Goal: Information Seeking & Learning: Find specific fact

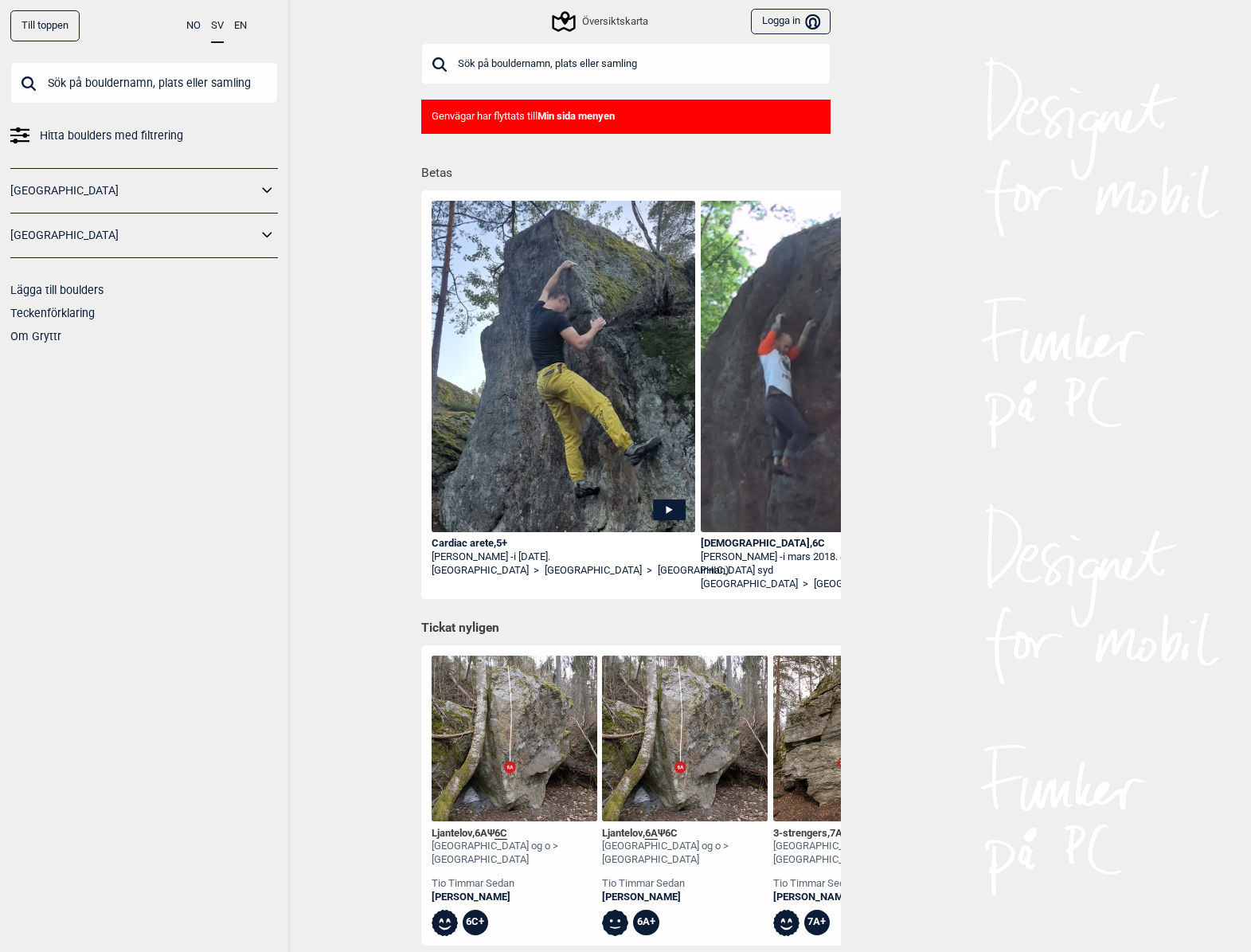
click at [268, 188] on icon at bounding box center [267, 191] width 21 height 23
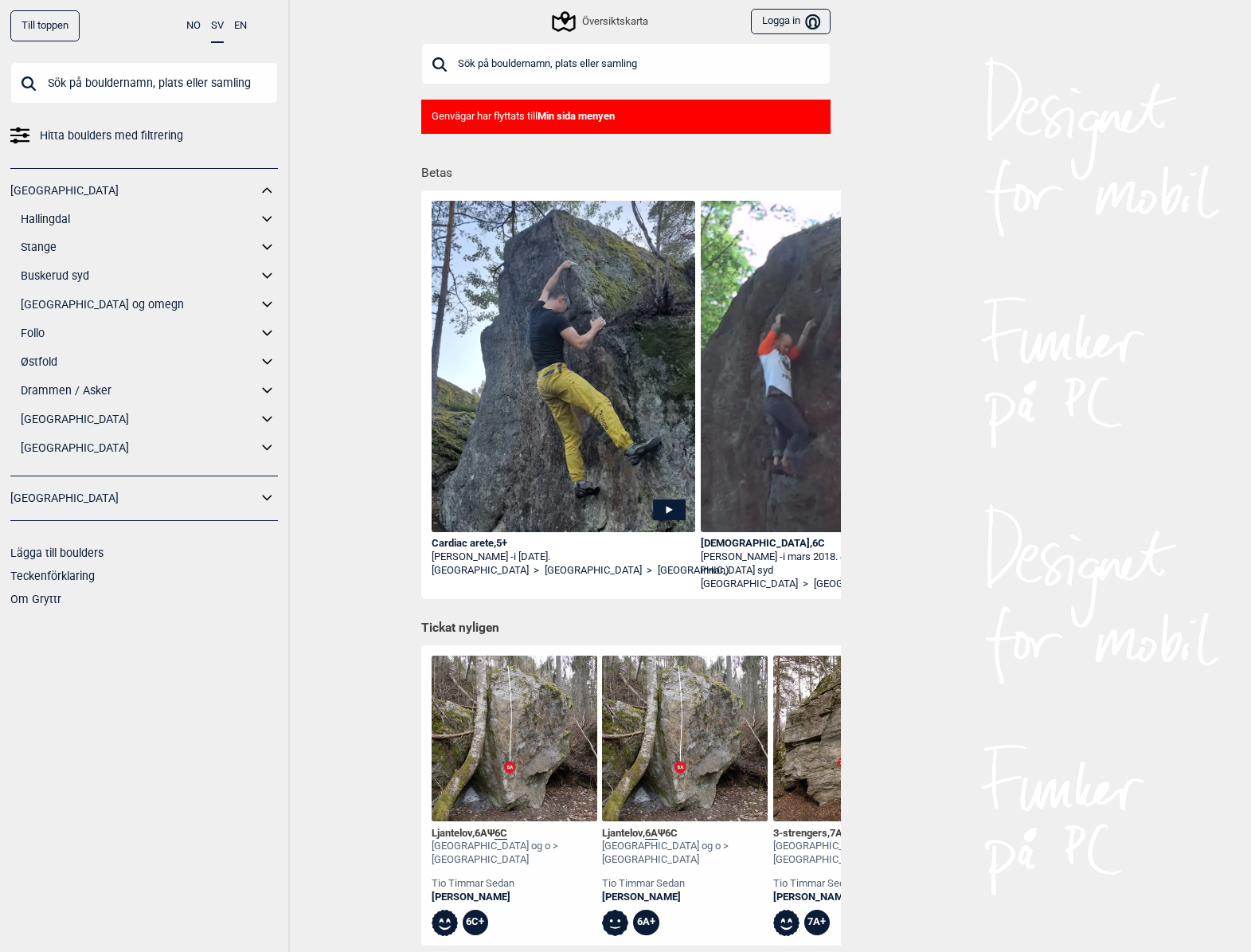
click at [262, 213] on icon at bounding box center [267, 219] width 21 height 23
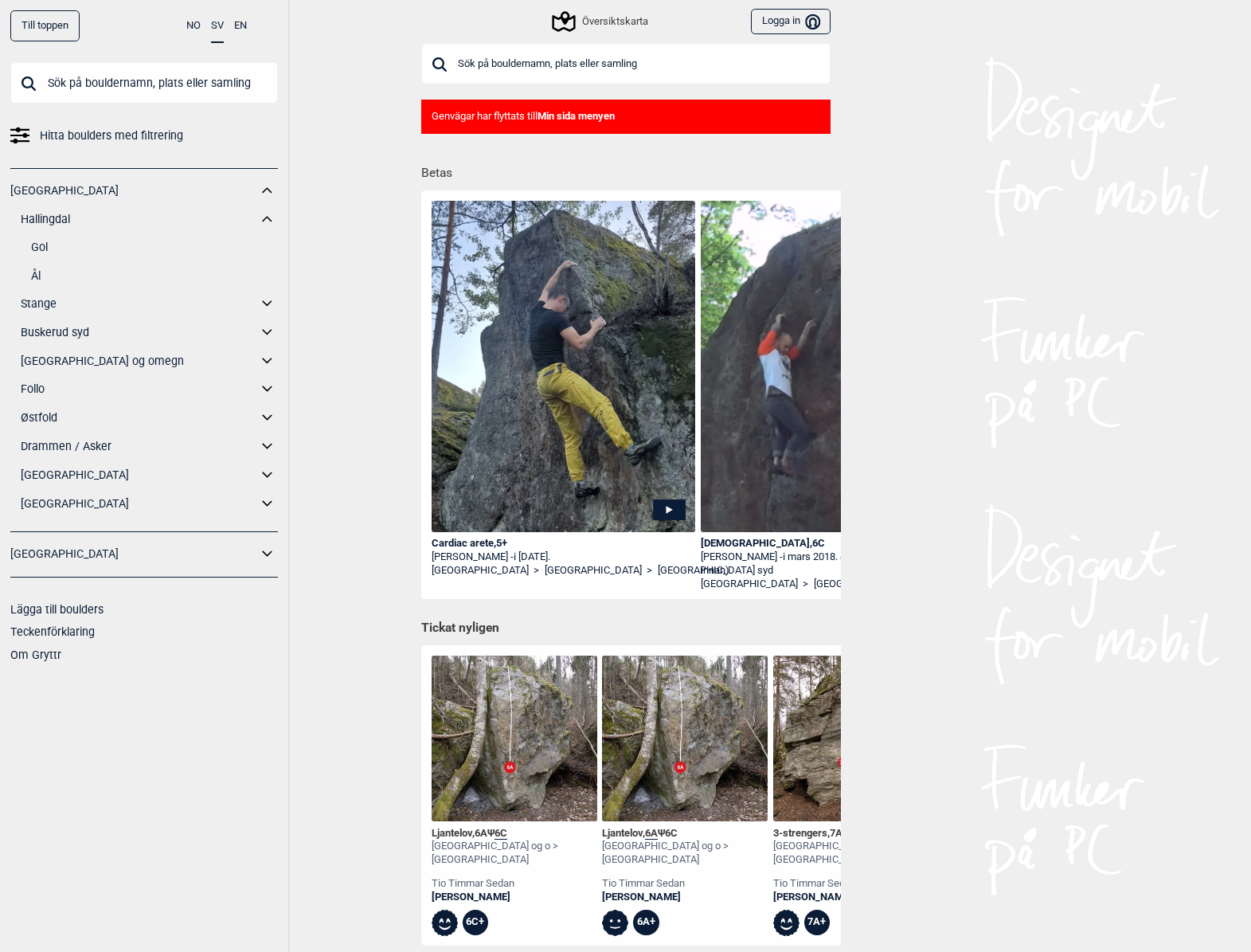
click at [34, 275] on link "Ål" at bounding box center [154, 275] width 247 height 23
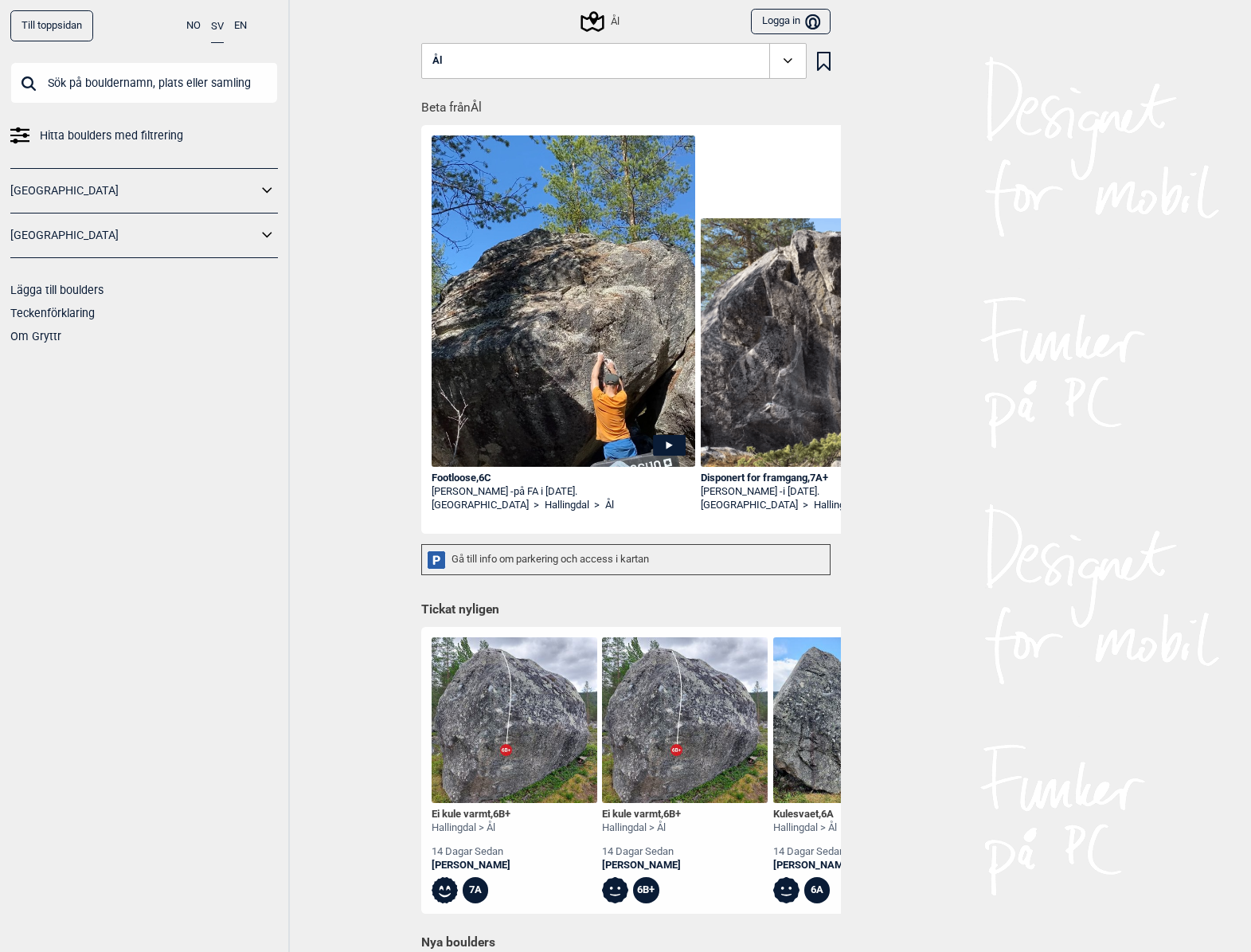
click at [592, 25] on icon at bounding box center [593, 22] width 30 height 30
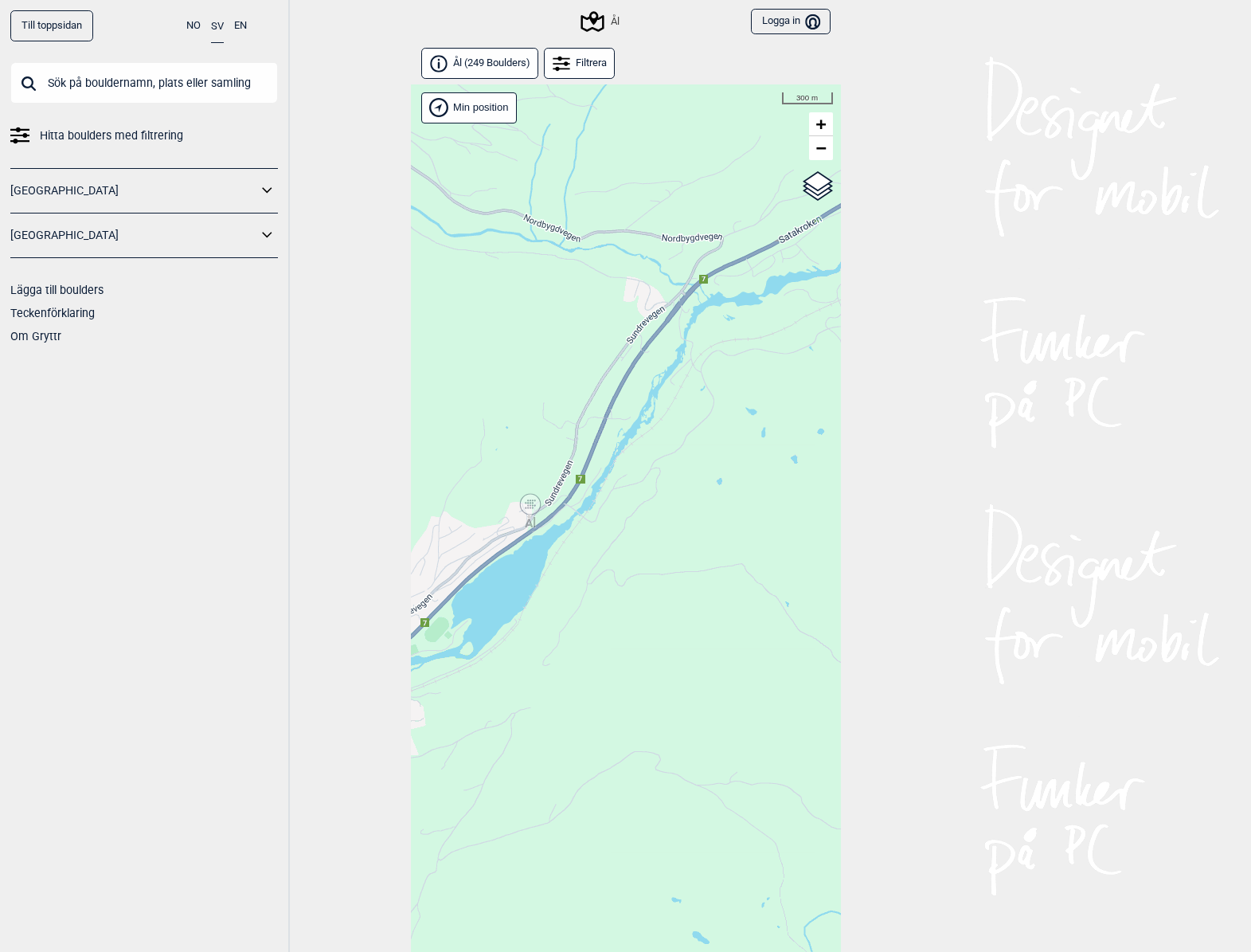
drag, startPoint x: 654, startPoint y: 553, endPoint x: 759, endPoint y: 433, distance: 159.5
click at [757, 435] on div "Hallingdal Stange [GEOGRAPHIC_DATA] syd [GEOGRAPHIC_DATA] og omegn [GEOGRAPHIC_…" at bounding box center [626, 539] width 430 height 909
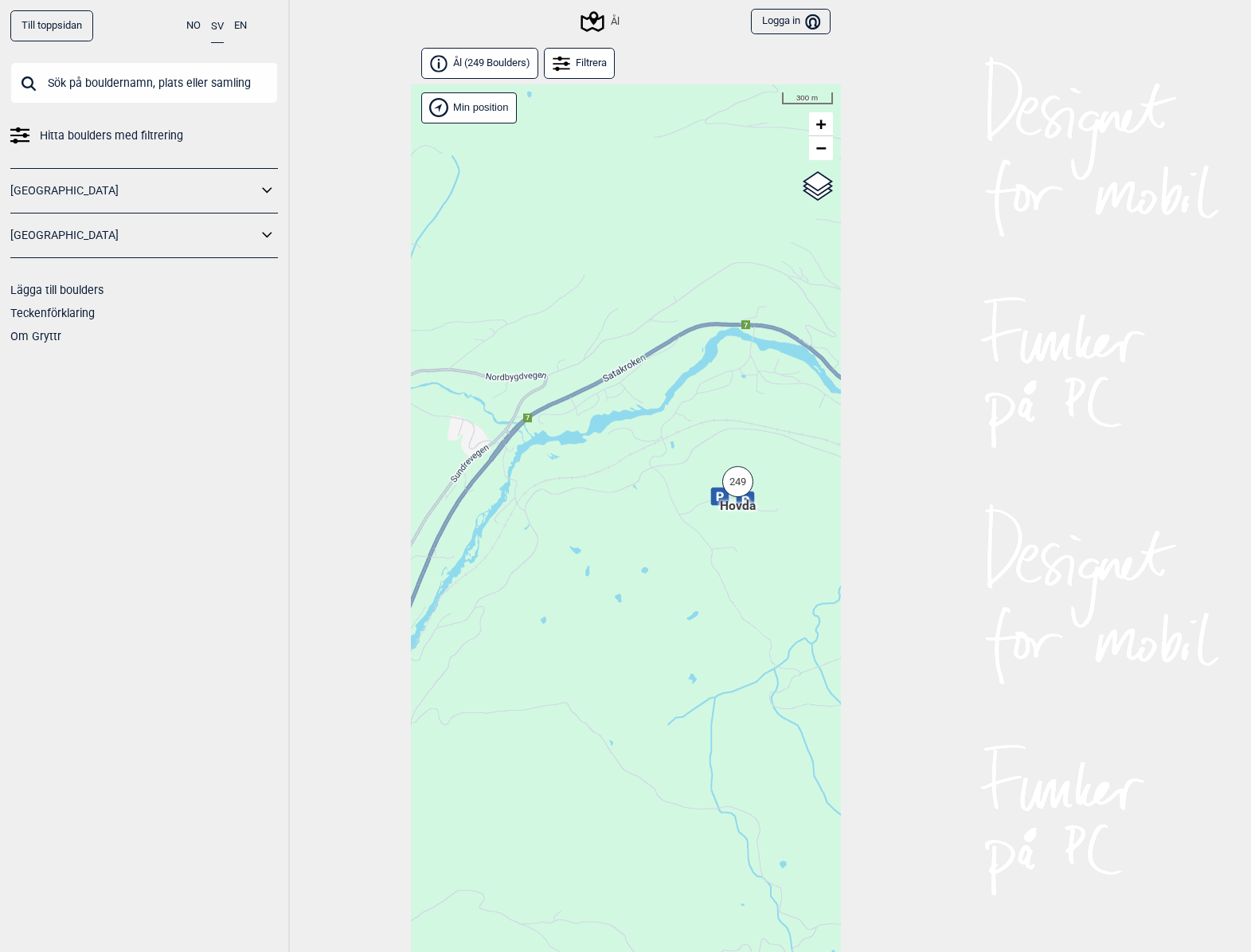
drag, startPoint x: 661, startPoint y: 460, endPoint x: 471, endPoint y: 611, distance: 242.7
click at [471, 610] on div "Hallingdal Stange [GEOGRAPHIC_DATA] syd [GEOGRAPHIC_DATA] og omegn [GEOGRAPHIC_…" at bounding box center [626, 539] width 430 height 909
click at [472, 62] on span "Ål ( 249 Boulders )" at bounding box center [491, 63] width 77 height 14
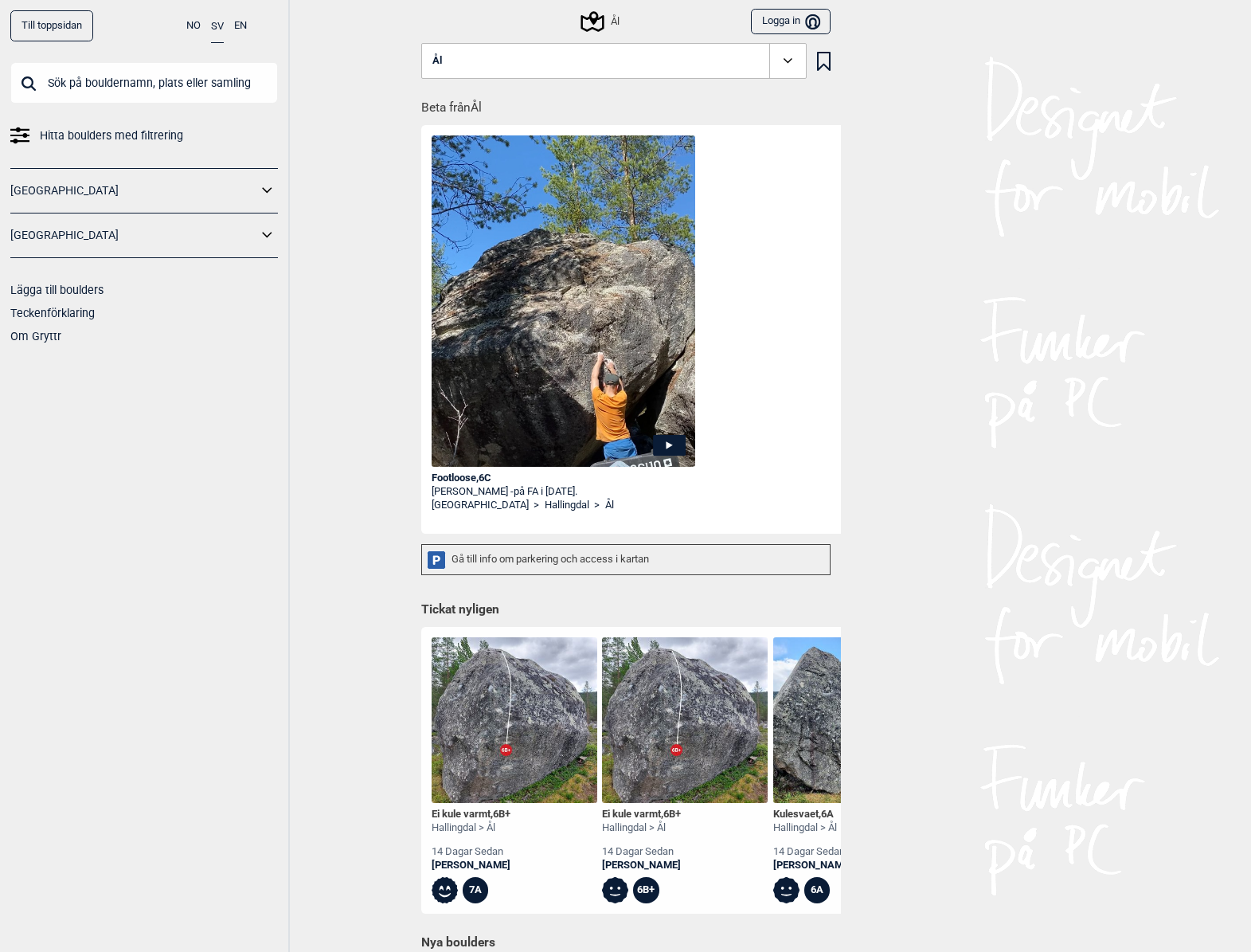
click at [783, 52] on icon at bounding box center [787, 61] width 18 height 18
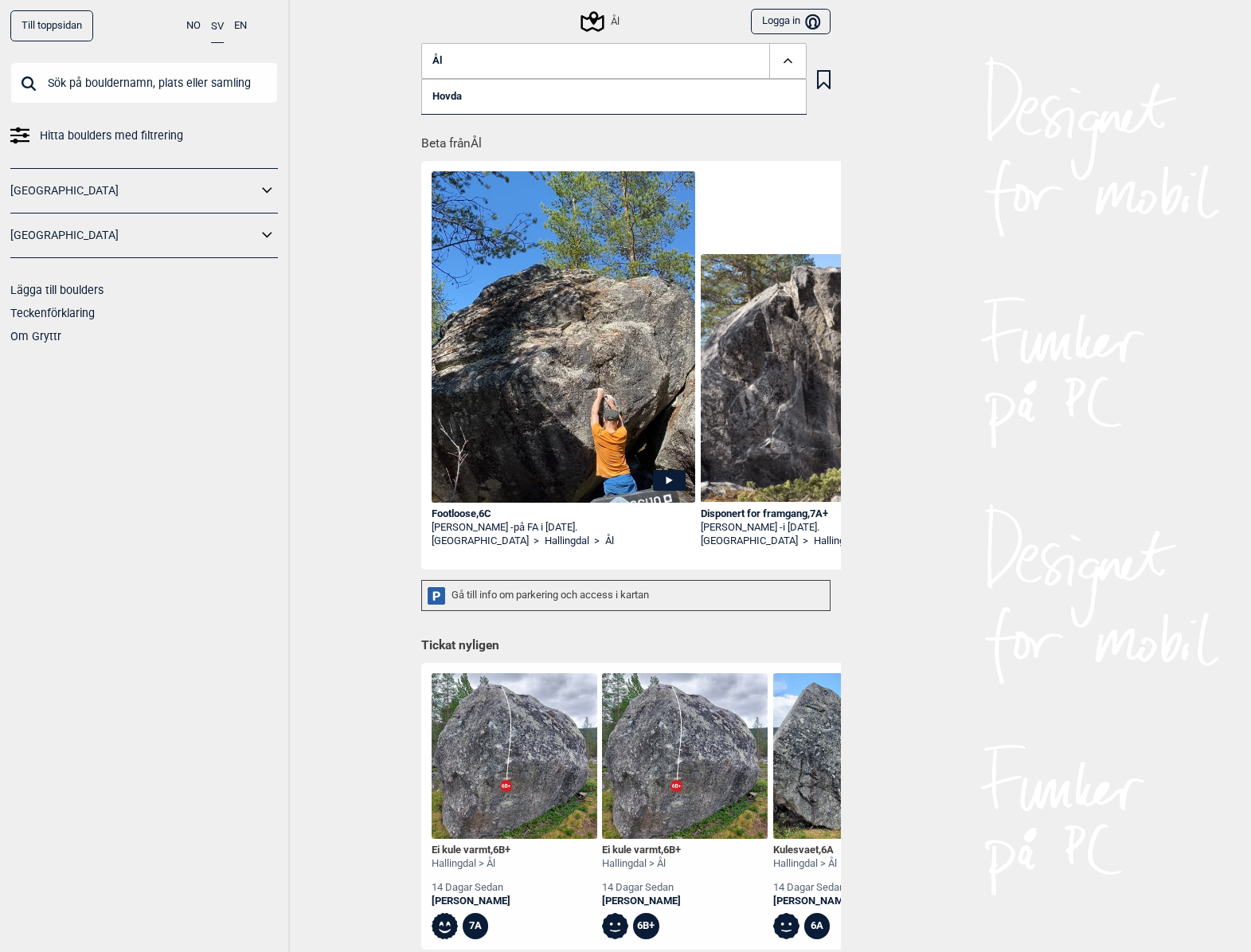
click at [500, 99] on link "Hovda" at bounding box center [614, 97] width 385 height 35
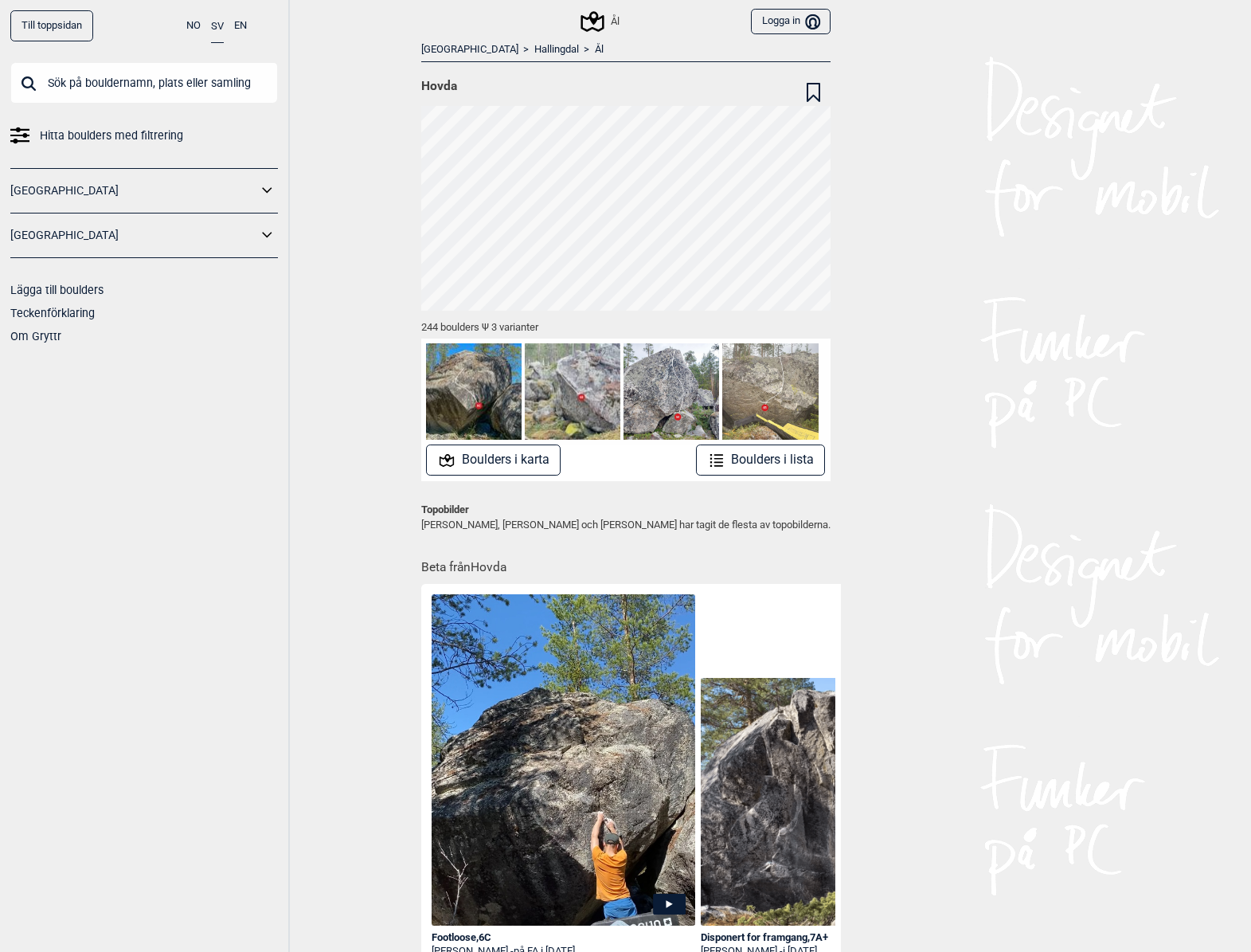
click at [592, 22] on icon at bounding box center [593, 22] width 23 height 21
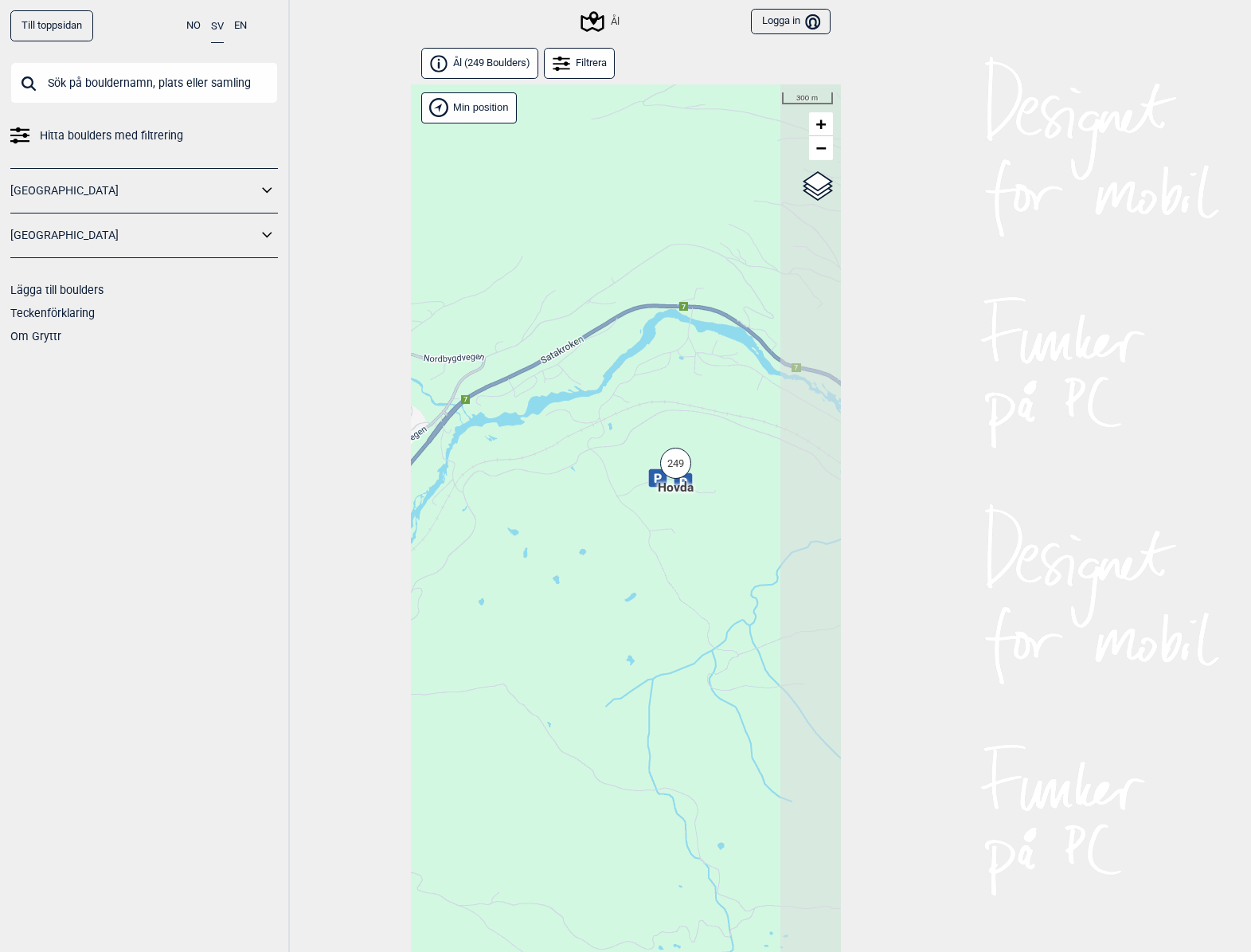
drag, startPoint x: 655, startPoint y: 539, endPoint x: 561, endPoint y: 548, distance: 94.4
click at [561, 548] on div "Hallingdal Stange [GEOGRAPHIC_DATA] syd [GEOGRAPHIC_DATA] og omegn [GEOGRAPHIC_…" at bounding box center [626, 539] width 430 height 909
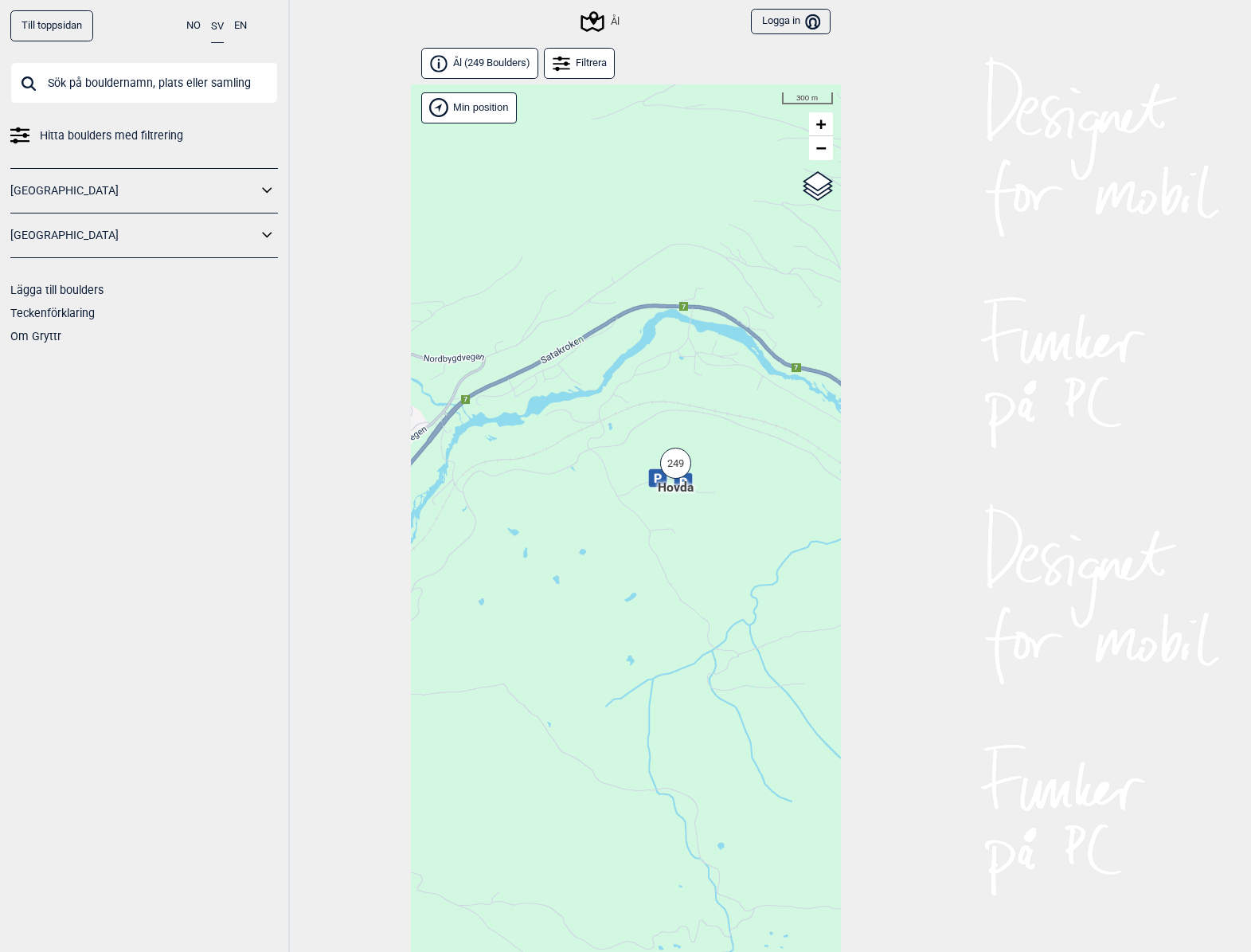
click at [676, 463] on div "249" at bounding box center [676, 463] width 31 height 31
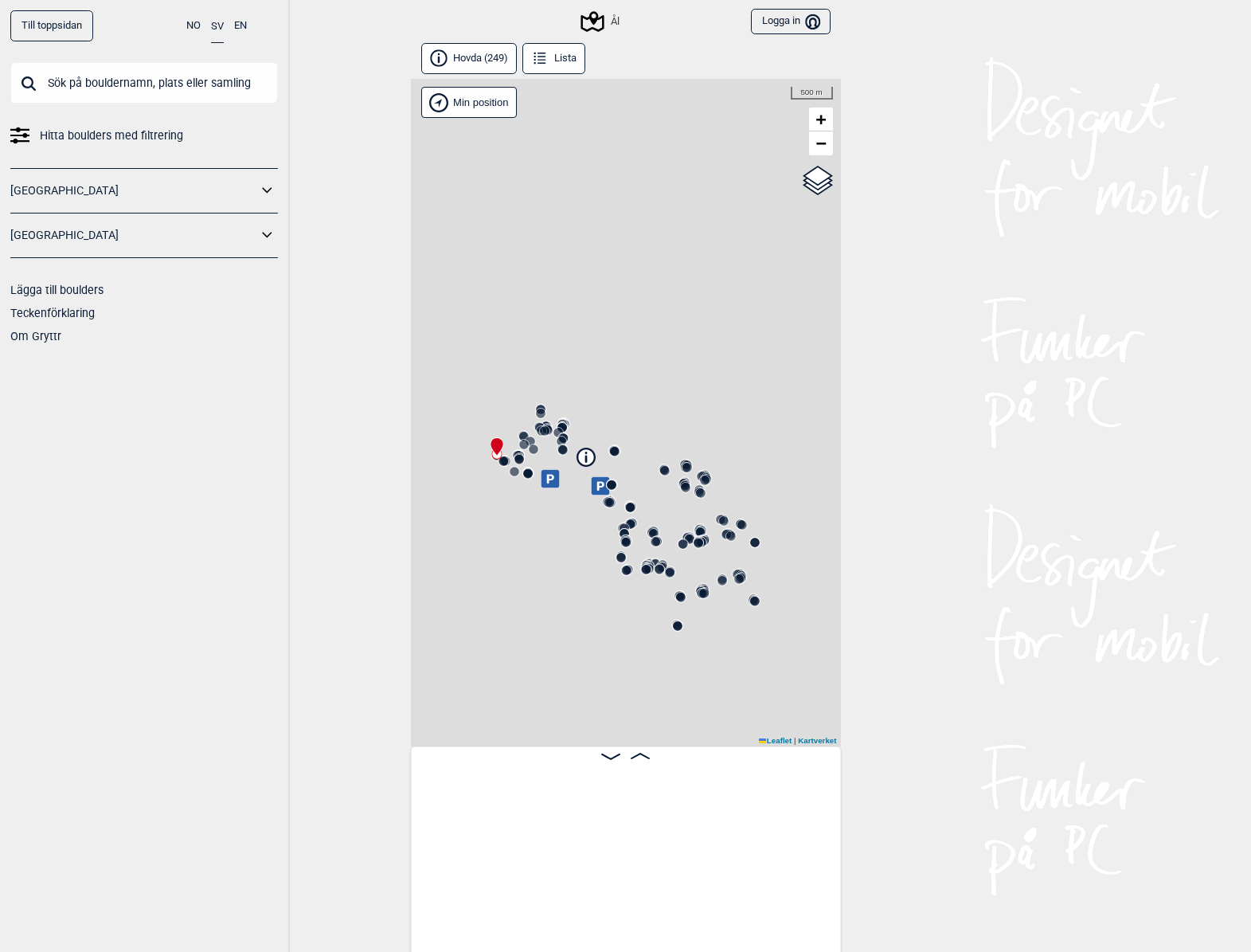
scroll to position [0, 125]
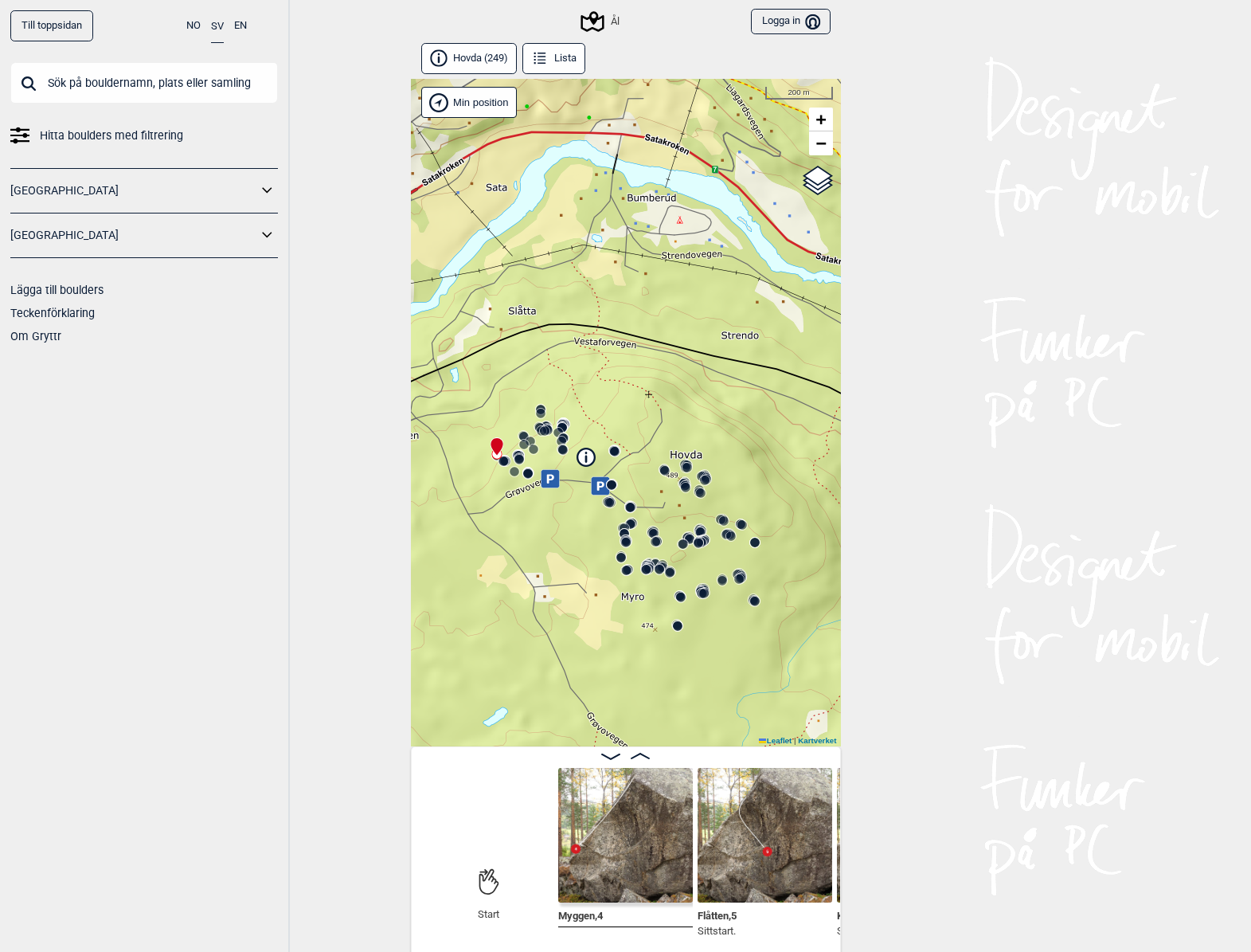
click at [94, 89] on input "text" at bounding box center [144, 83] width 267 height 41
type input "e"
click at [817, 139] on span "−" at bounding box center [820, 143] width 10 height 20
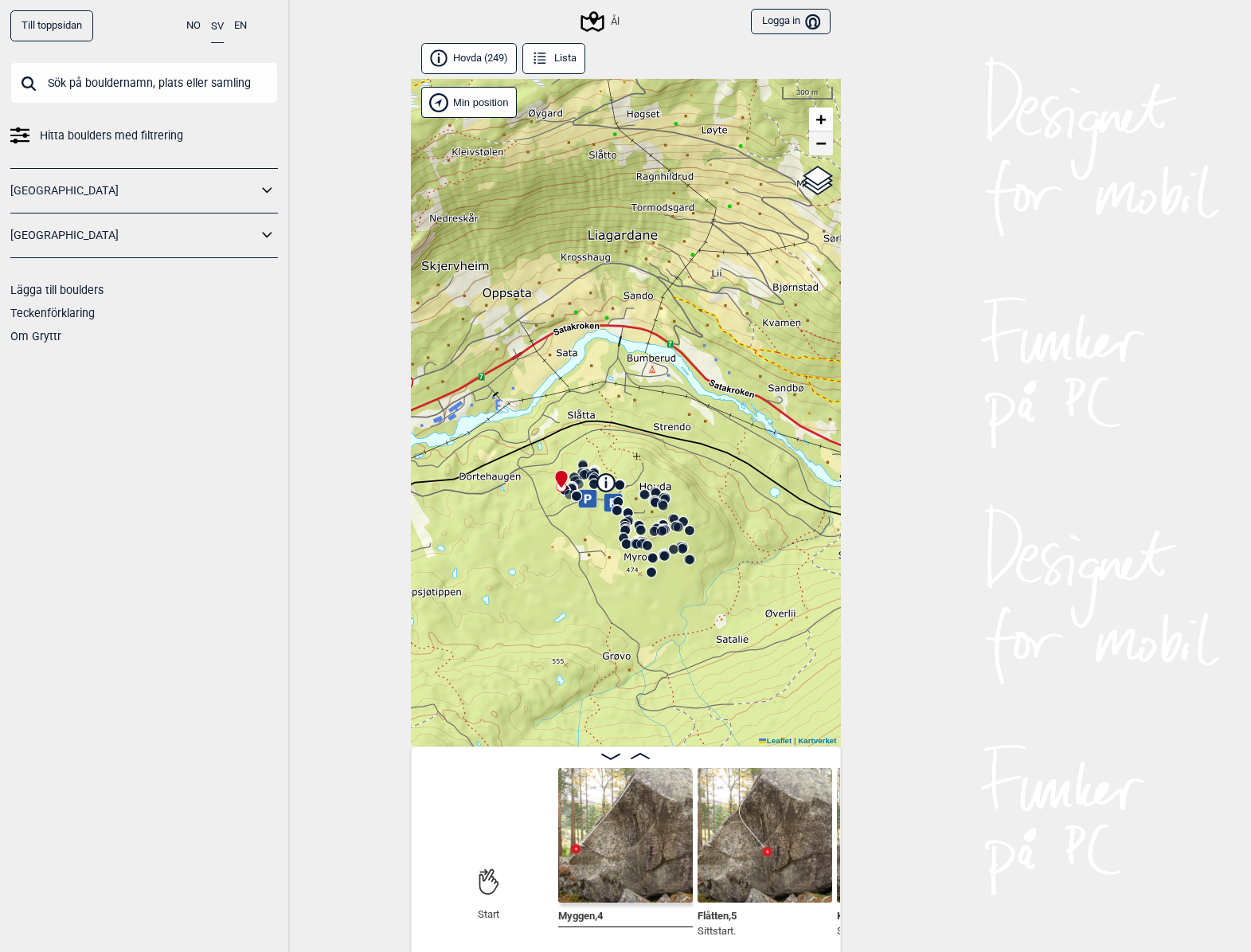
click at [817, 139] on span "−" at bounding box center [820, 143] width 10 height 20
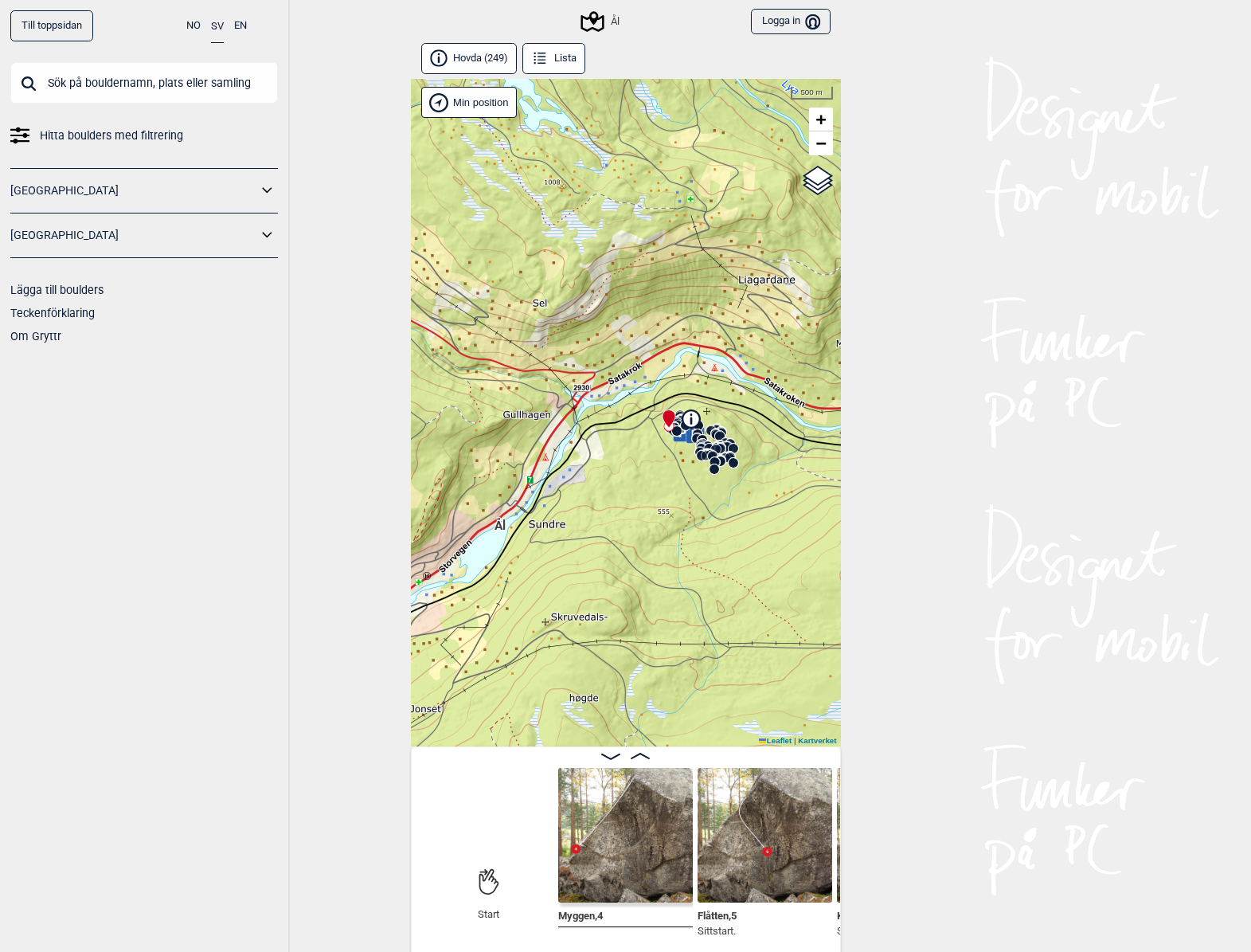
drag, startPoint x: 724, startPoint y: 322, endPoint x: 796, endPoint y: 247, distance: 104.0
click at [797, 247] on div "Ål" at bounding box center [626, 413] width 430 height 668
click at [493, 65] on button "Hovda (249)" at bounding box center [469, 58] width 97 height 31
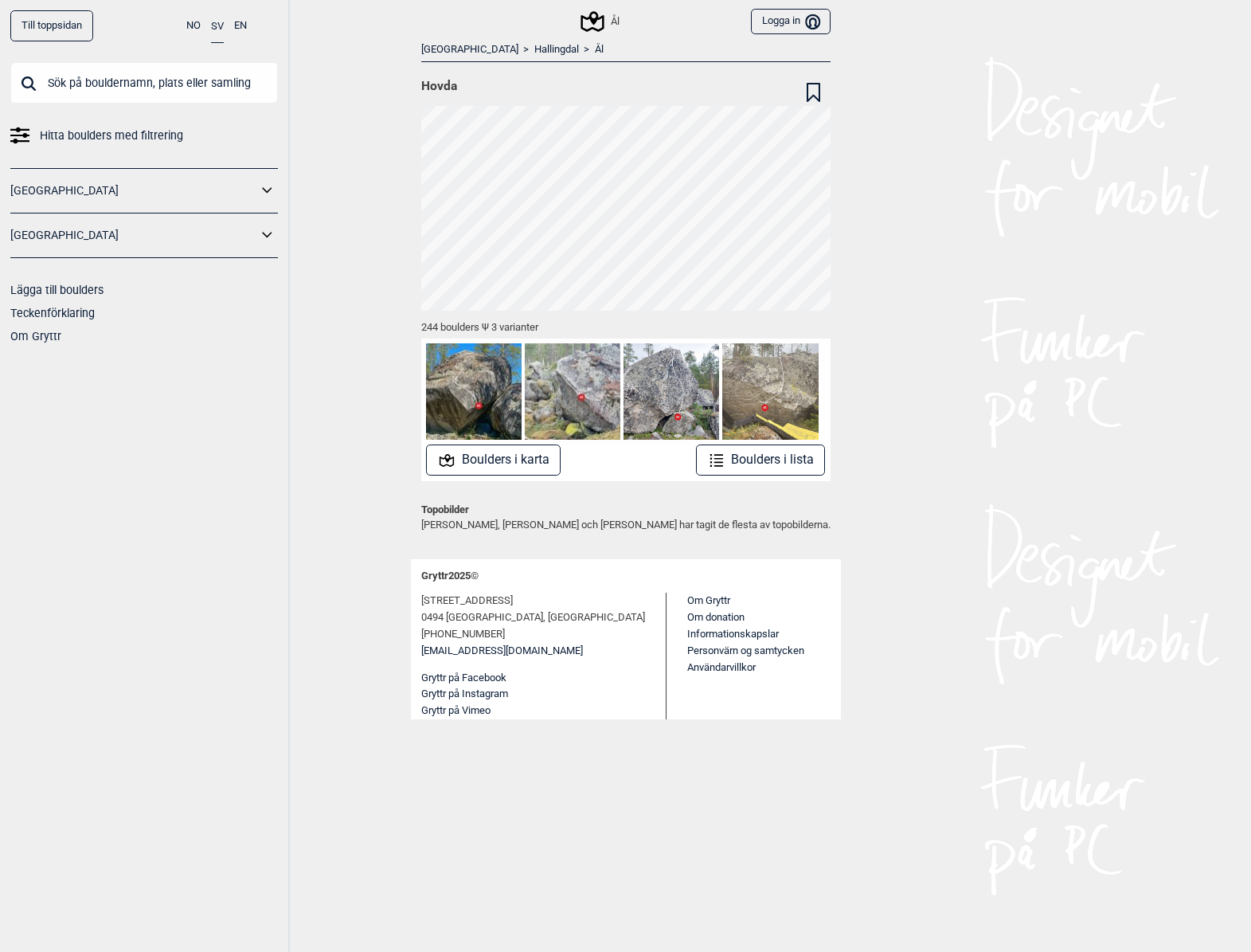
click at [595, 28] on icon at bounding box center [593, 22] width 30 height 30
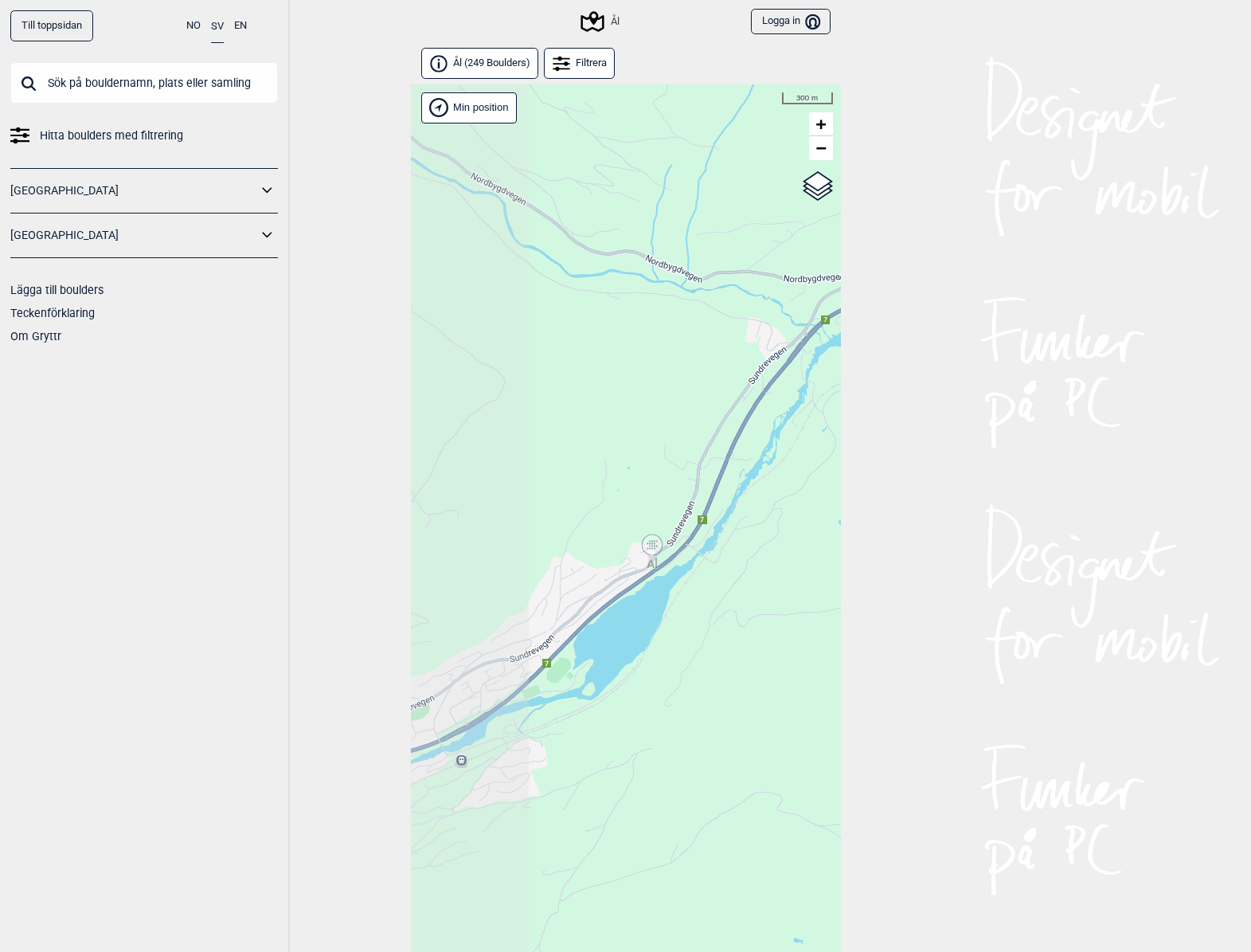
drag, startPoint x: 577, startPoint y: 546, endPoint x: 780, endPoint y: 480, distance: 213.5
click at [780, 480] on div "Hallingdal Stange [GEOGRAPHIC_DATA] syd [GEOGRAPHIC_DATA] og omegn [GEOGRAPHIC_…" at bounding box center [626, 539] width 430 height 909
click at [649, 547] on div "Ål" at bounding box center [653, 544] width 10 height 10
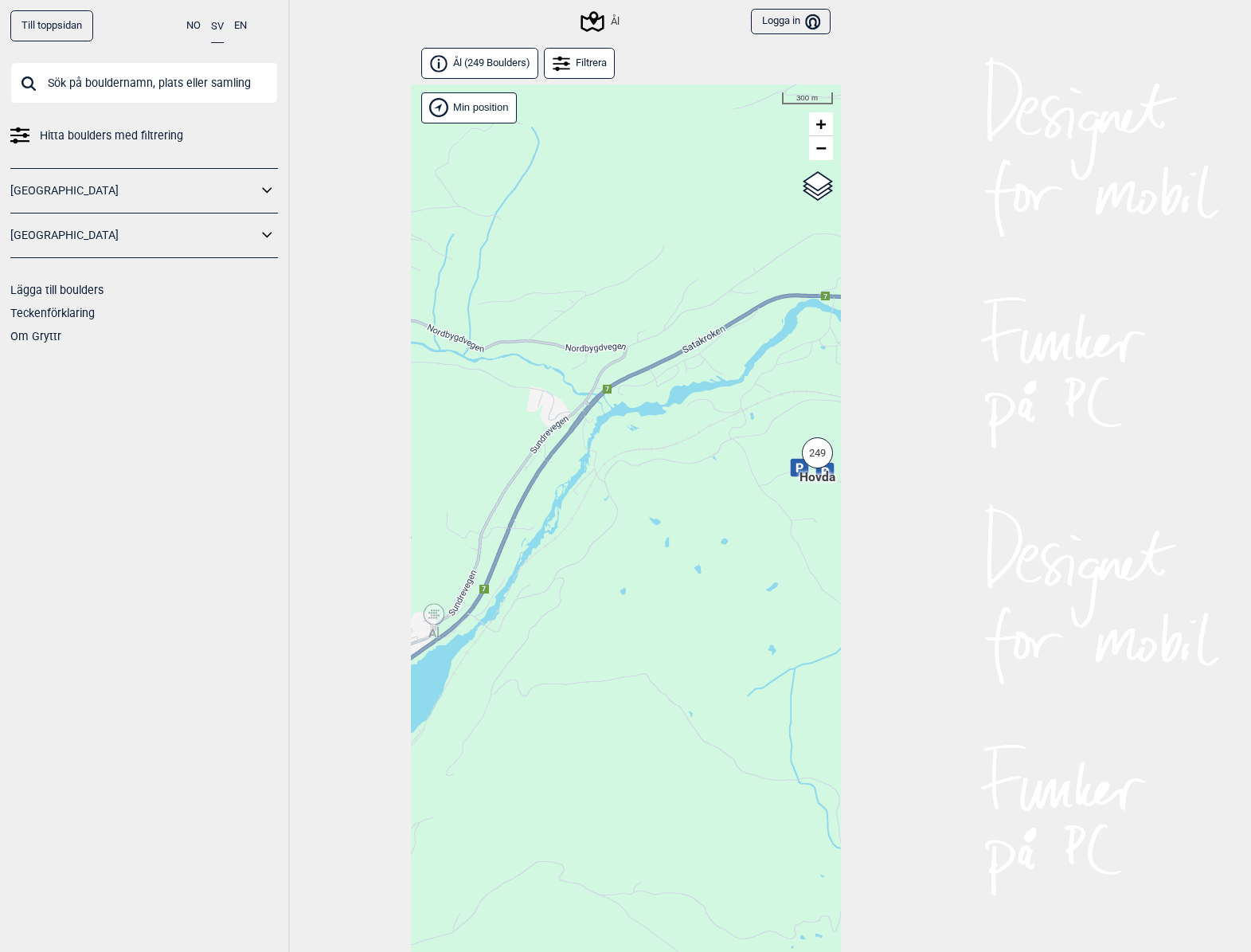
click at [521, 61] on span "Ål ( 249 Boulders )" at bounding box center [491, 63] width 77 height 14
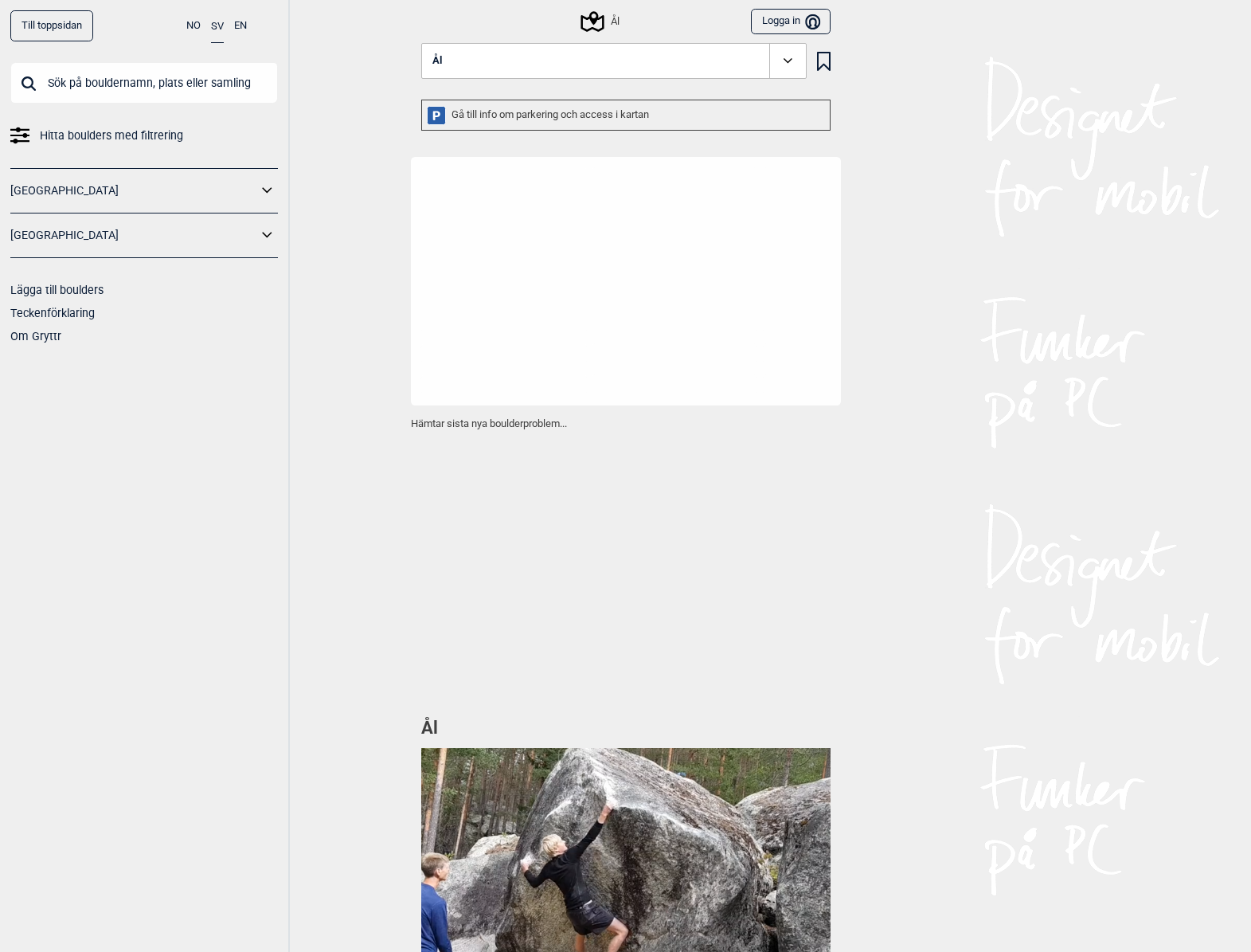
click at [780, 66] on icon at bounding box center [787, 61] width 18 height 18
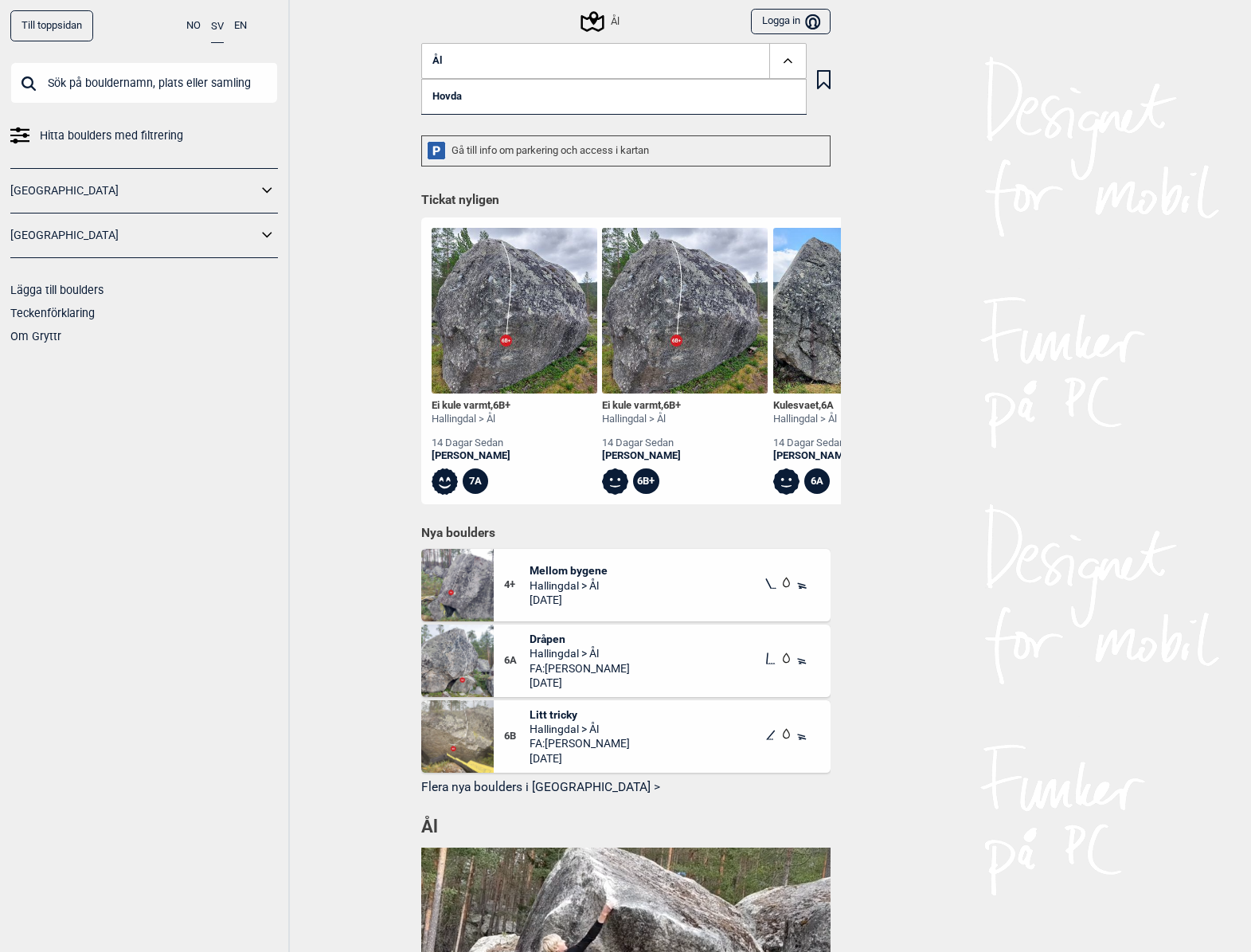
click at [780, 66] on icon at bounding box center [787, 61] width 18 height 18
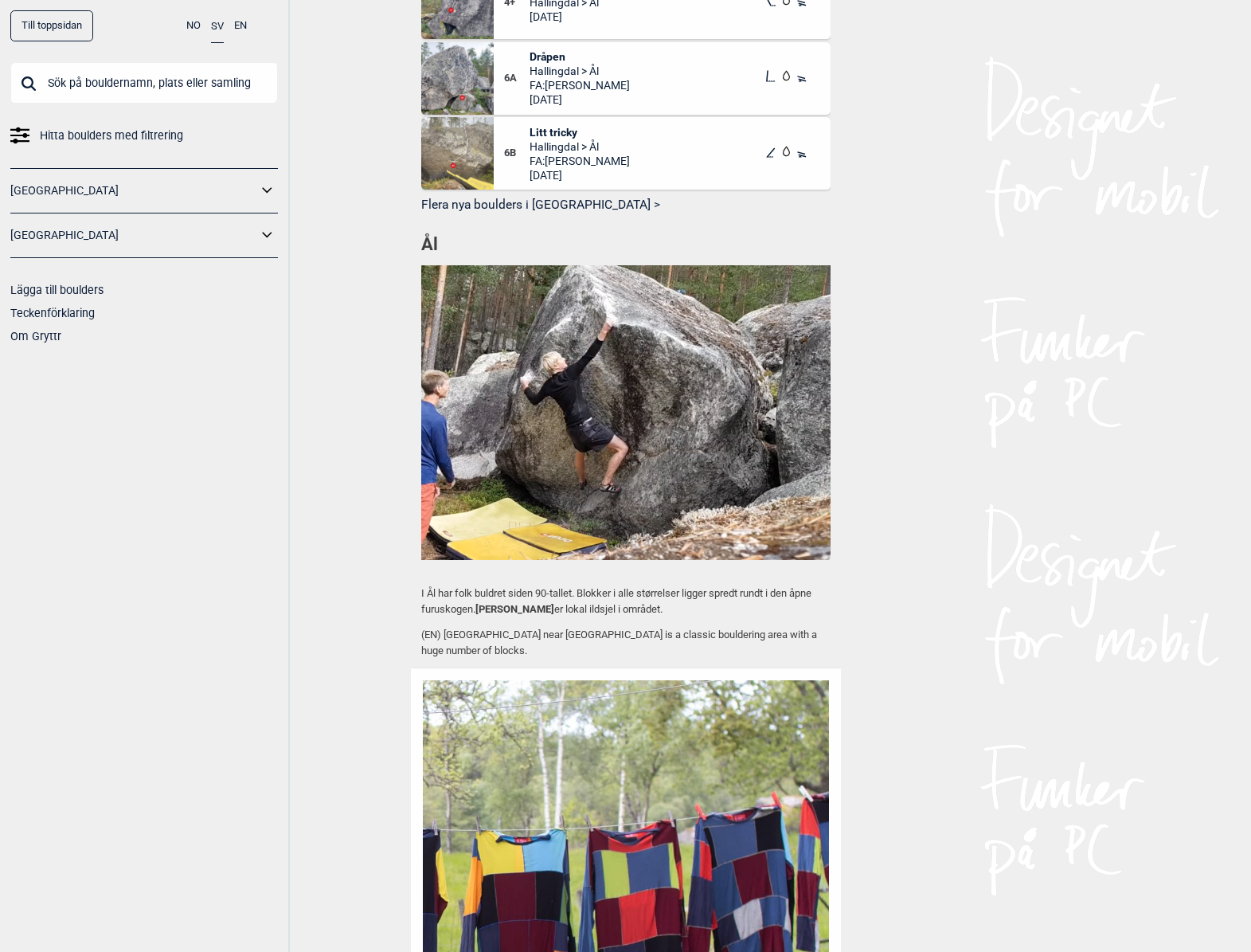
scroll to position [993, 0]
drag, startPoint x: 479, startPoint y: 606, endPoint x: 551, endPoint y: 610, distance: 72.1
click at [551, 610] on p "I Ål har folk buldret siden 90-tallet. Blokker i alle størrelser ligger spredt …" at bounding box center [626, 593] width 409 height 47
copy strong "[PERSON_NAME]"
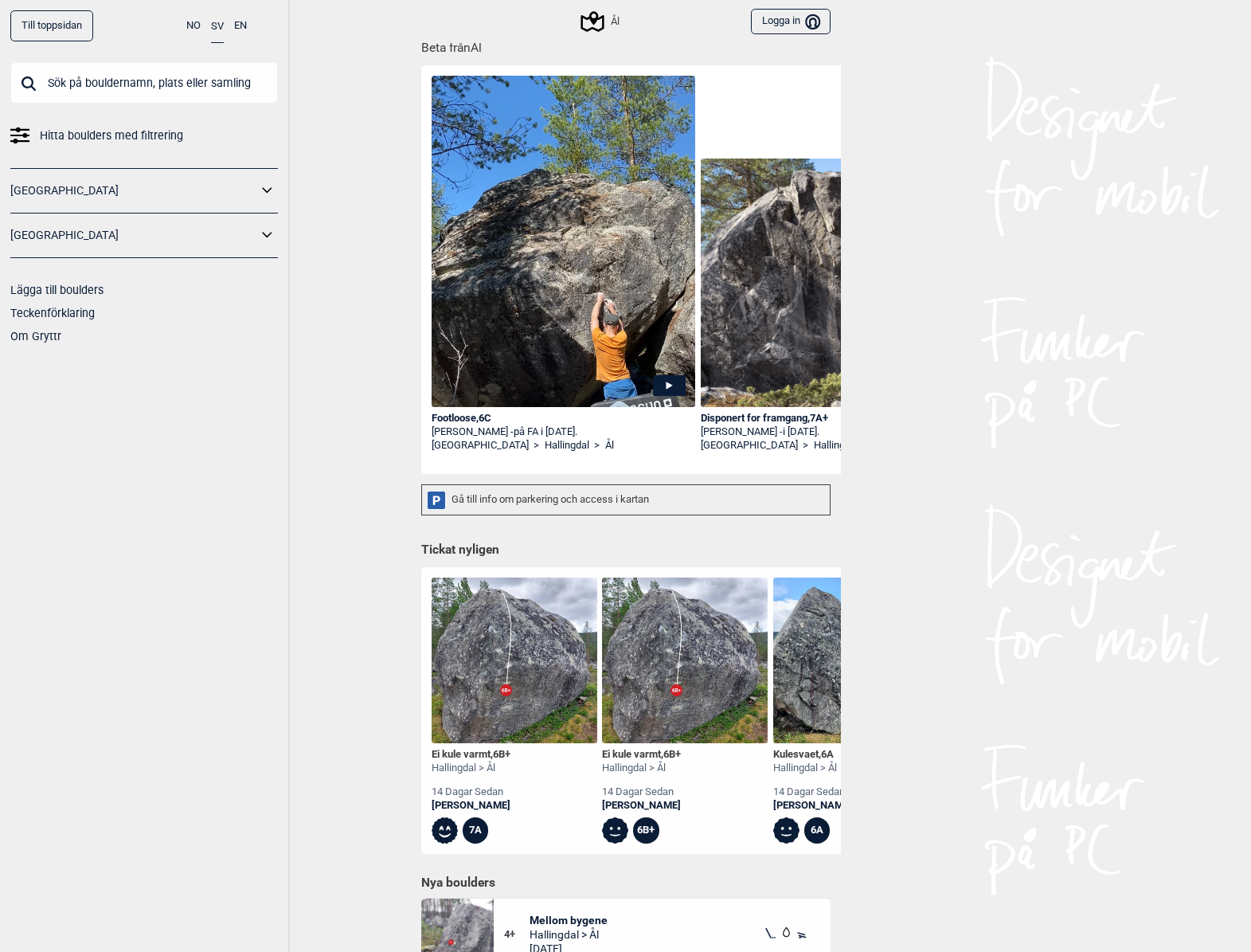
scroll to position [0, 0]
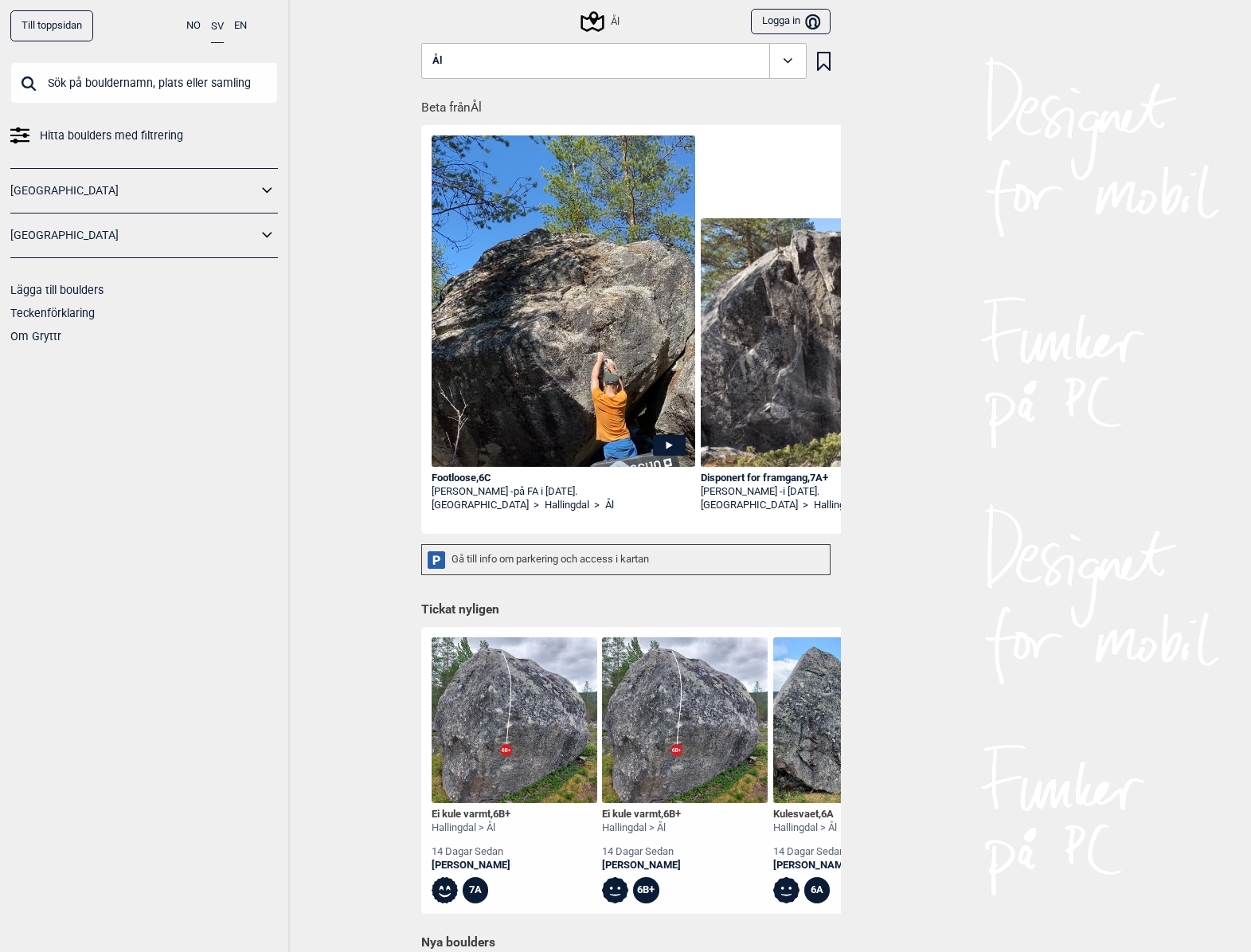
click at [77, 22] on link "Till toppsidan" at bounding box center [52, 26] width 83 height 31
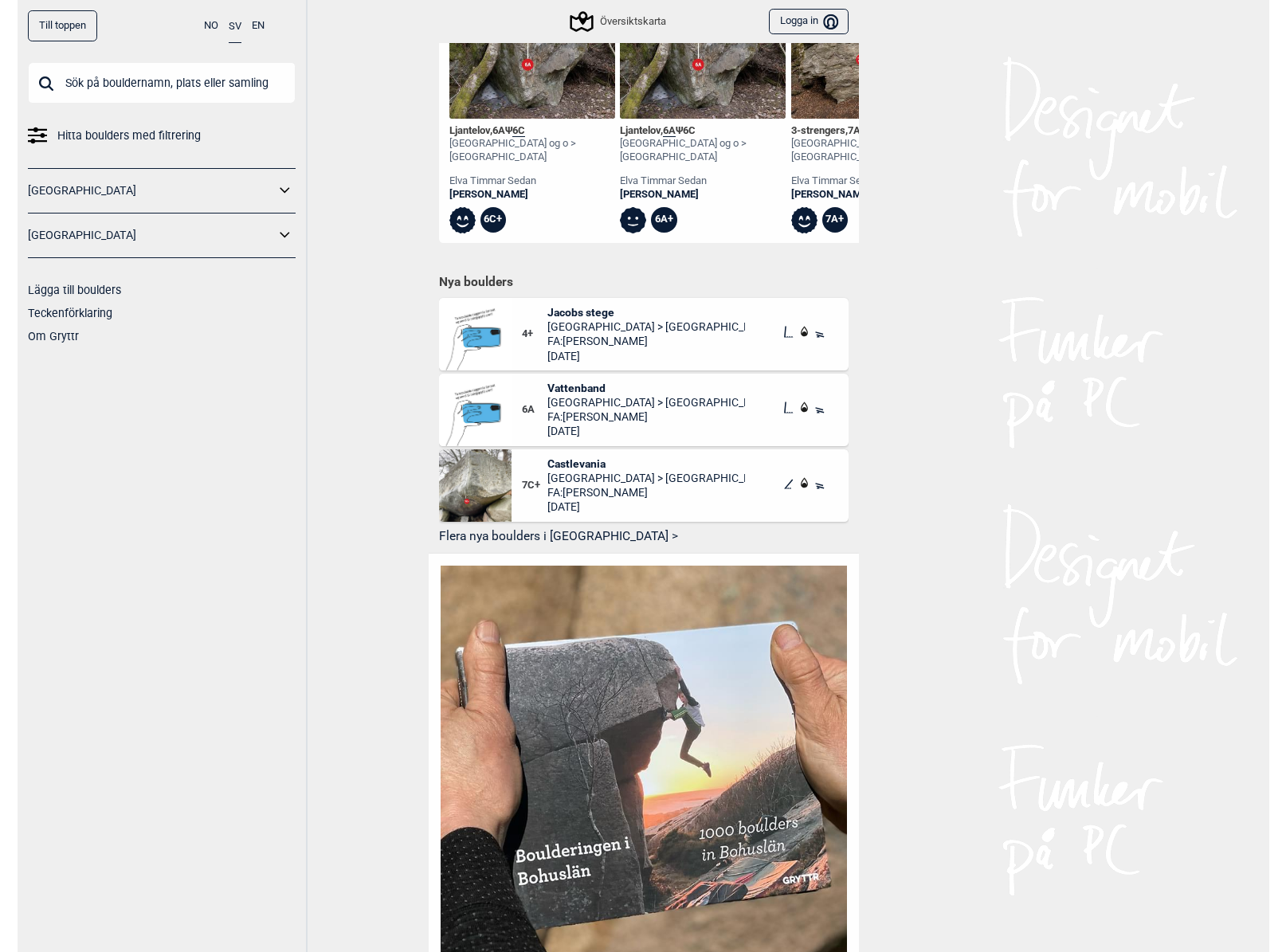
scroll to position [705, 0]
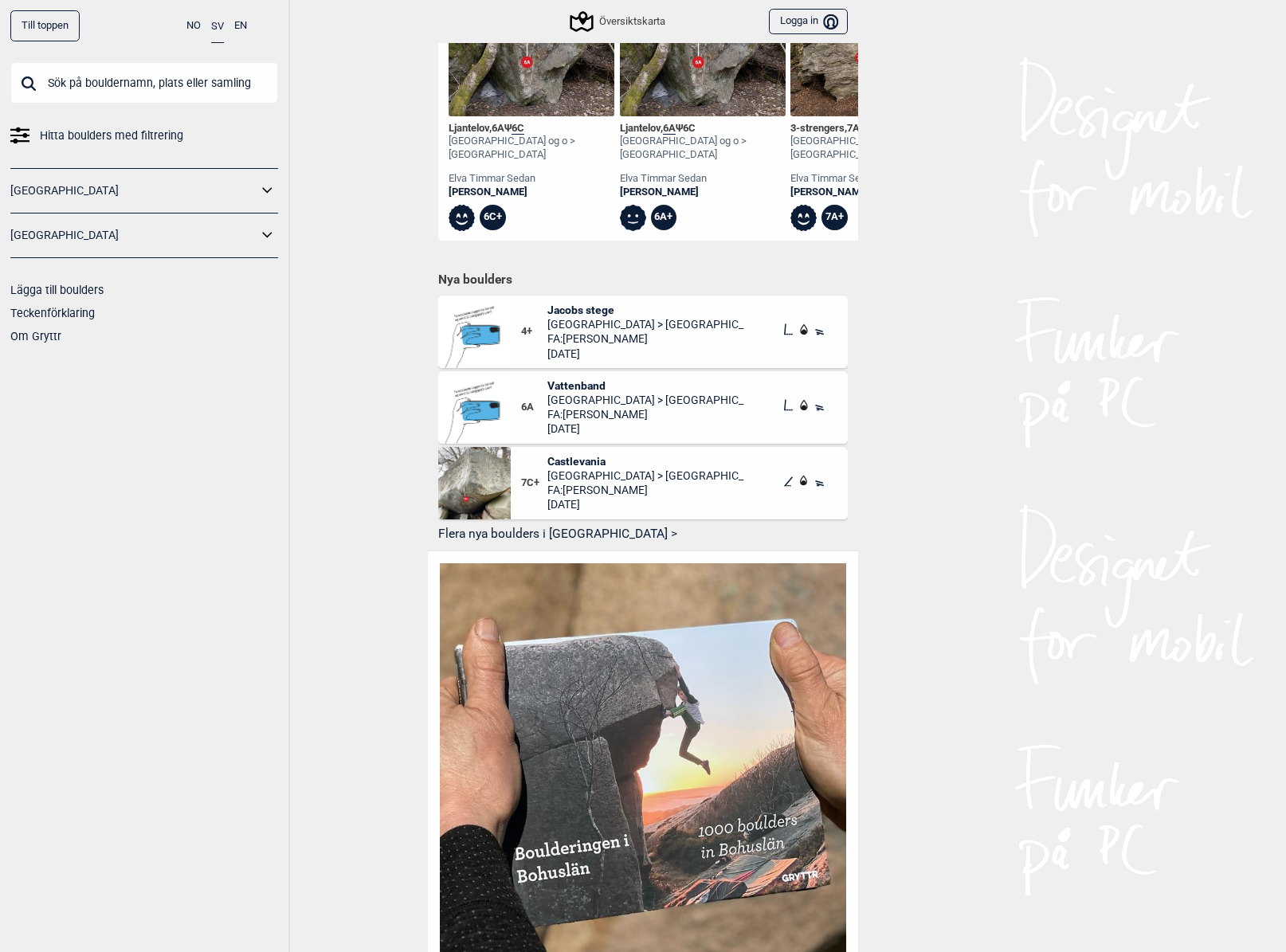
click at [259, 172] on div "[GEOGRAPHIC_DATA]" at bounding box center [144, 191] width 267 height 45
click at [263, 182] on icon at bounding box center [267, 191] width 21 height 23
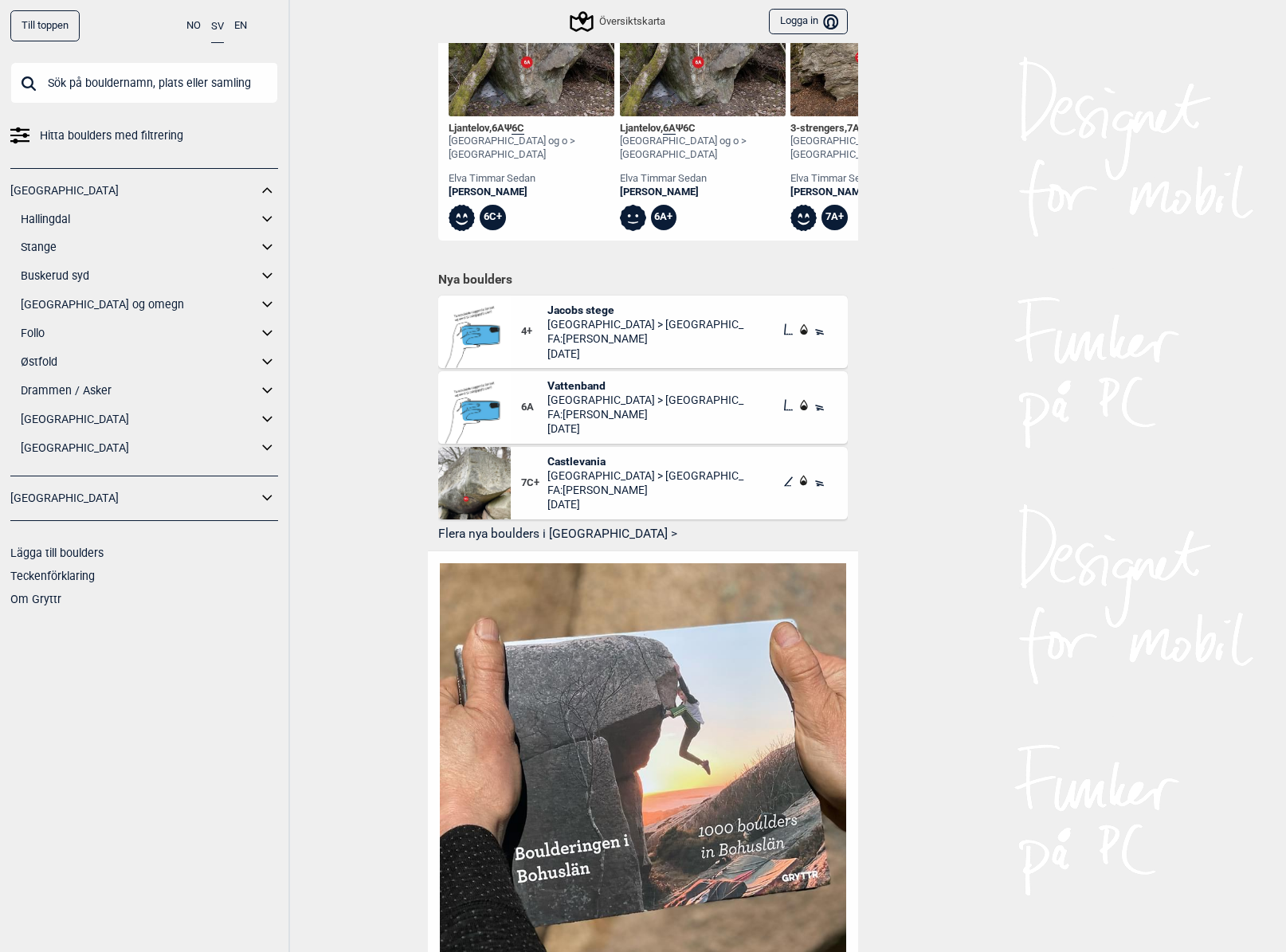
click at [270, 210] on icon at bounding box center [267, 219] width 21 height 23
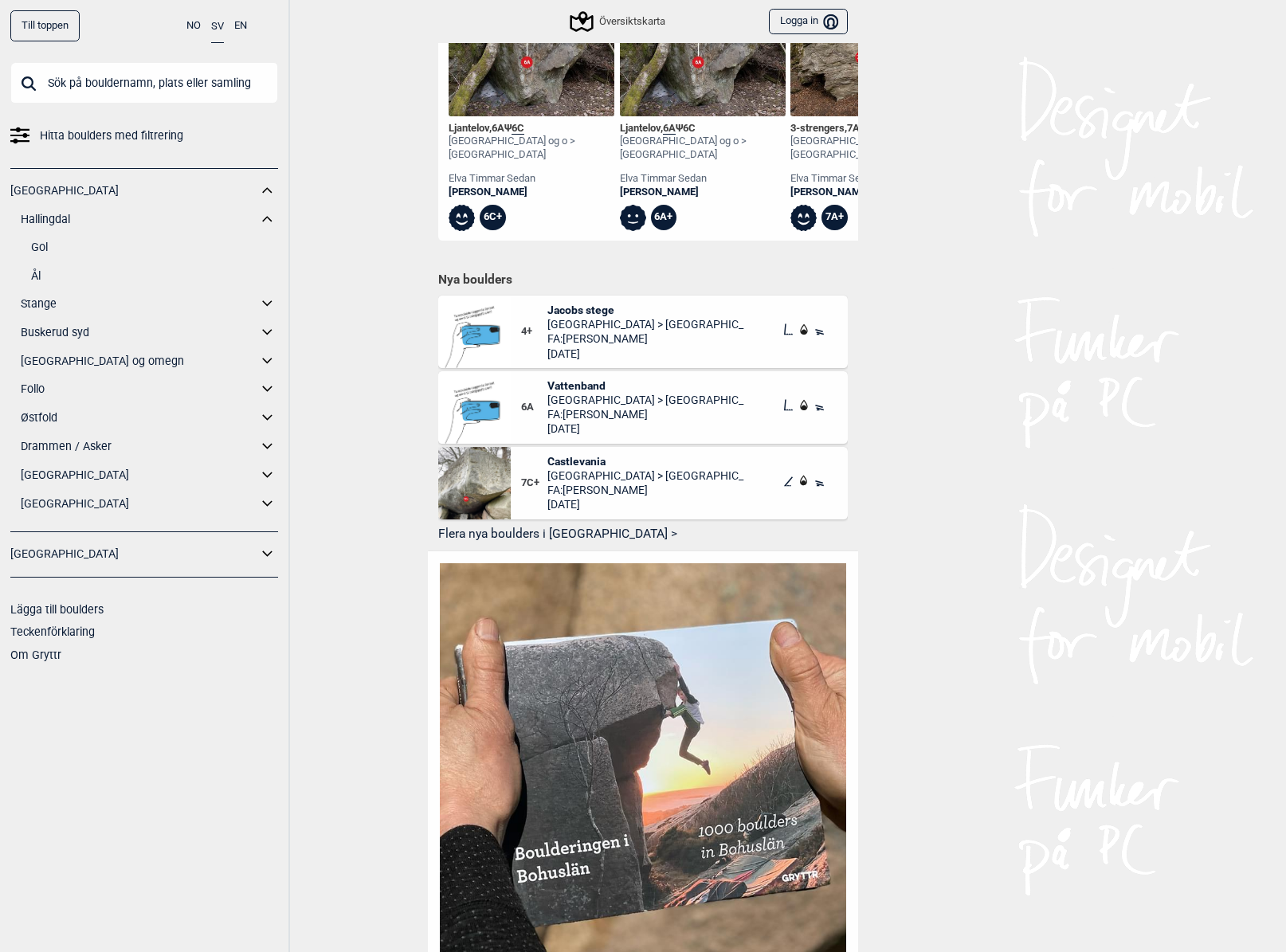
click at [37, 273] on link "Ål" at bounding box center [154, 275] width 247 height 23
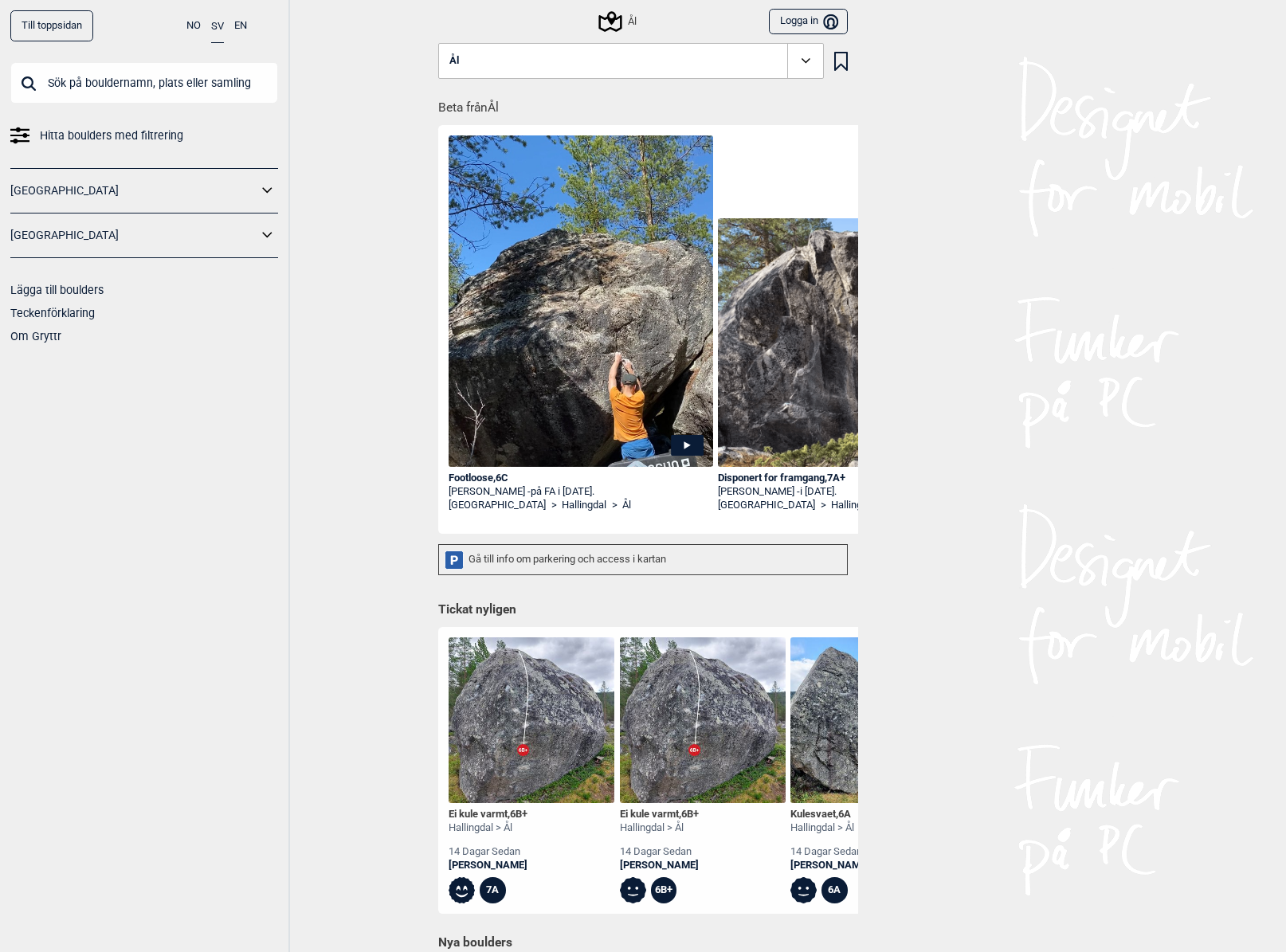
click at [629, 18] on div "Ål" at bounding box center [619, 22] width 36 height 19
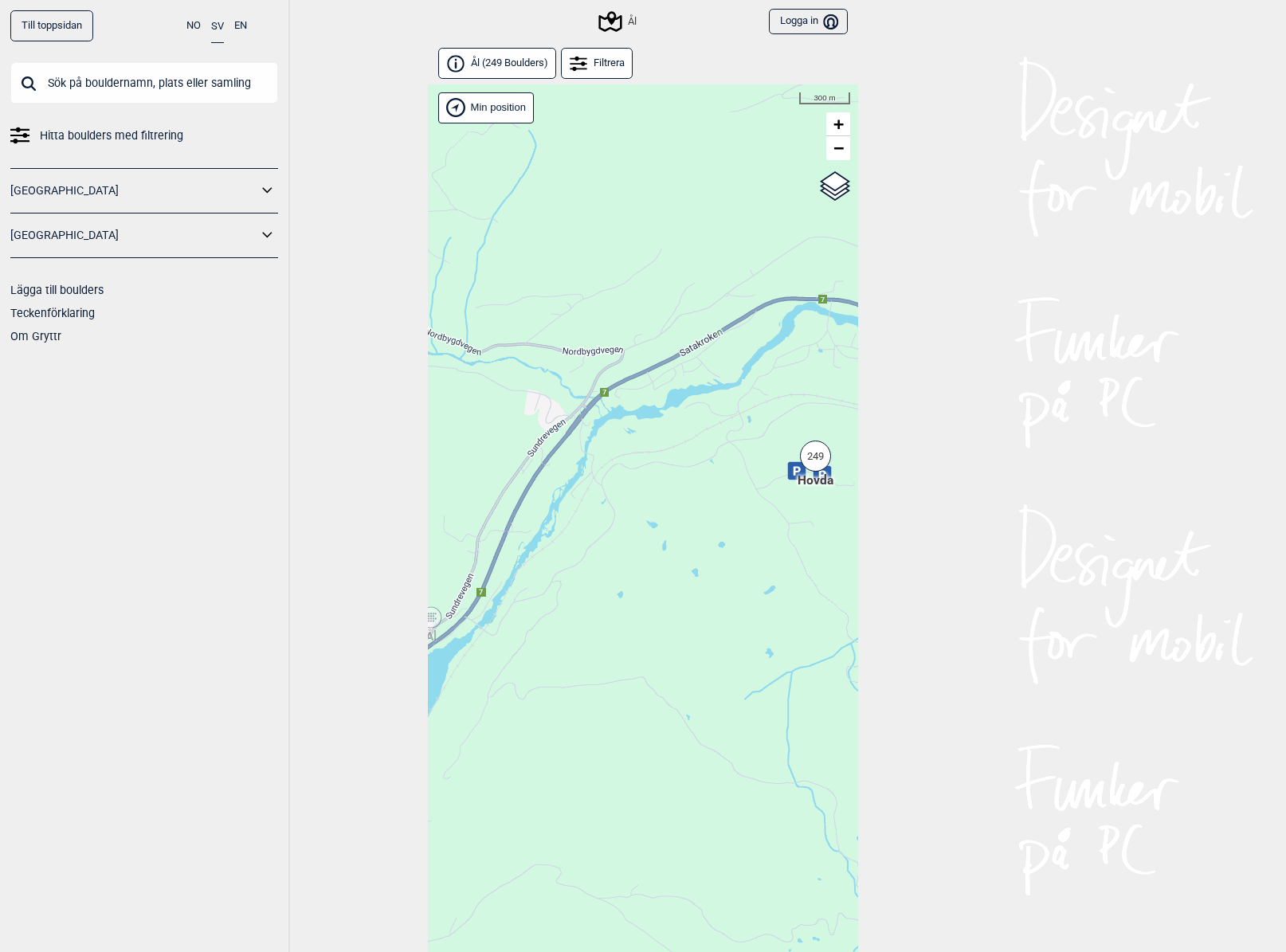
drag, startPoint x: 548, startPoint y: 547, endPoint x: 445, endPoint y: 580, distance: 108.2
click at [449, 579] on div "Hallingdal Stange [GEOGRAPHIC_DATA] syd [GEOGRAPHIC_DATA] og omegn [GEOGRAPHIC_…" at bounding box center [643, 539] width 430 height 909
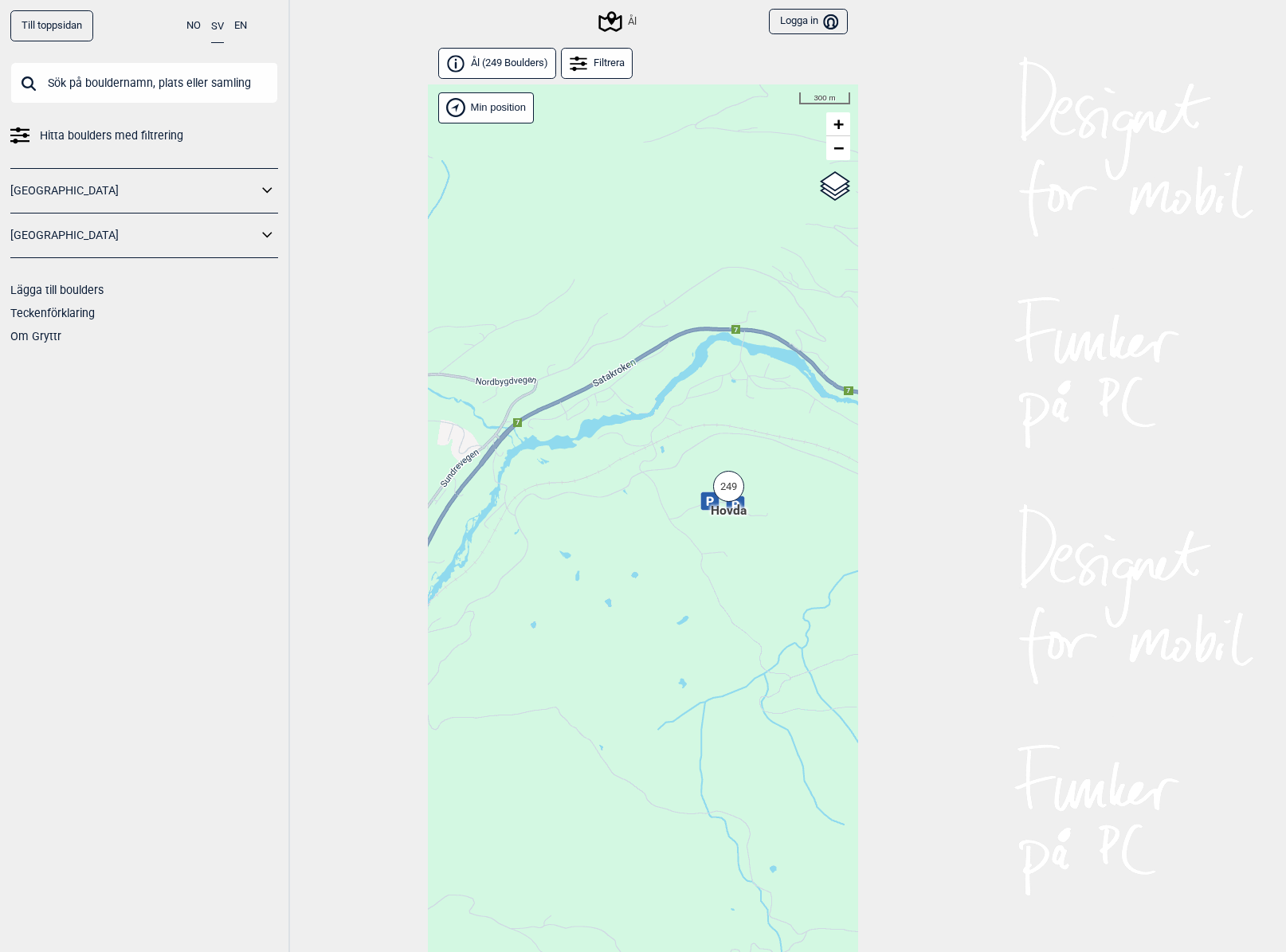
click at [710, 468] on div "Hallingdal Stange [GEOGRAPHIC_DATA] syd [GEOGRAPHIC_DATA] og omegn [GEOGRAPHIC_…" at bounding box center [643, 539] width 430 height 909
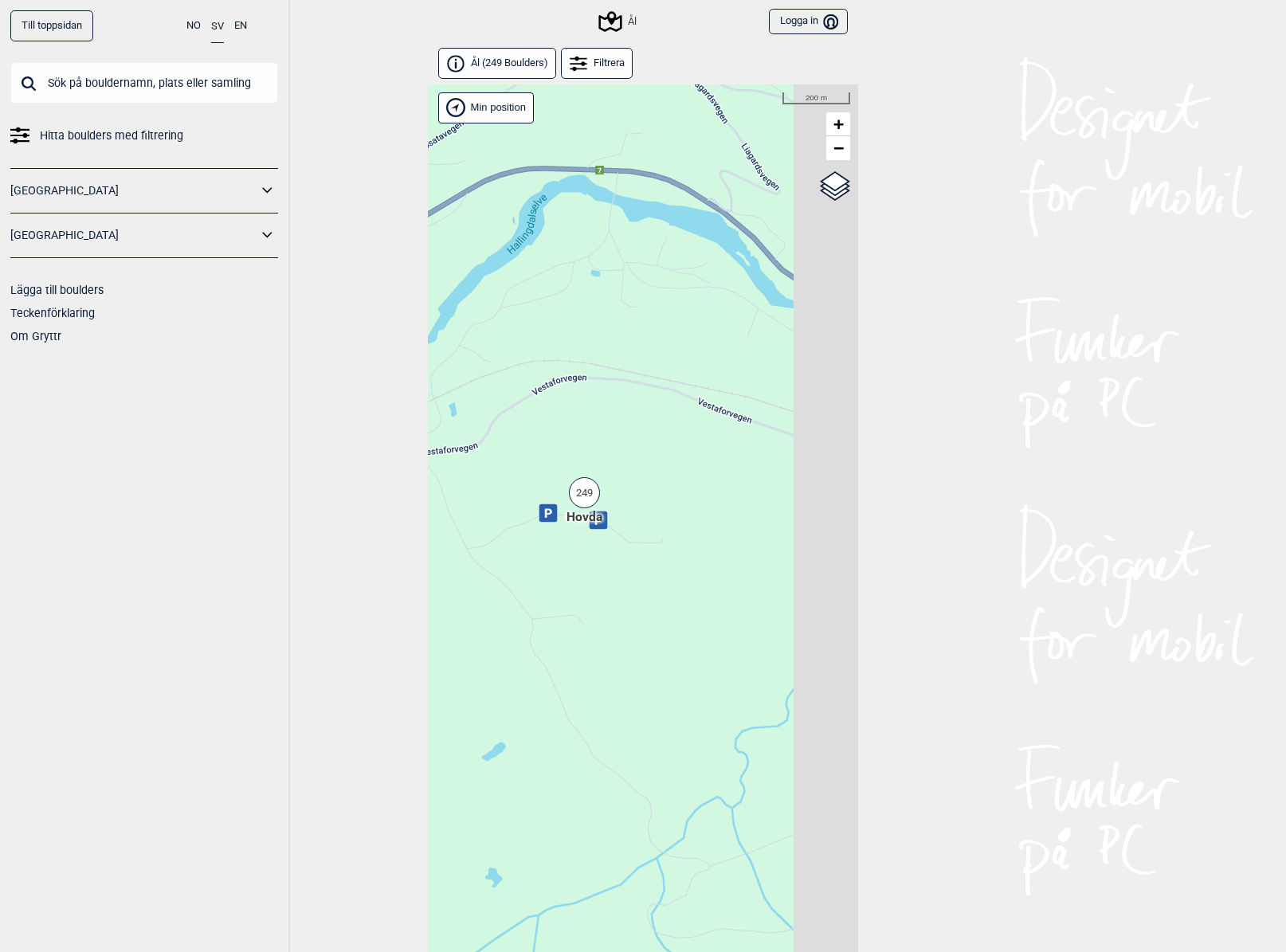
drag, startPoint x: 734, startPoint y: 480, endPoint x: 544, endPoint y: 452, distance: 192.1
click at [545, 452] on div "Hallingdal Stange [GEOGRAPHIC_DATA] syd [GEOGRAPHIC_DATA] og omegn [GEOGRAPHIC_…" at bounding box center [643, 539] width 430 height 909
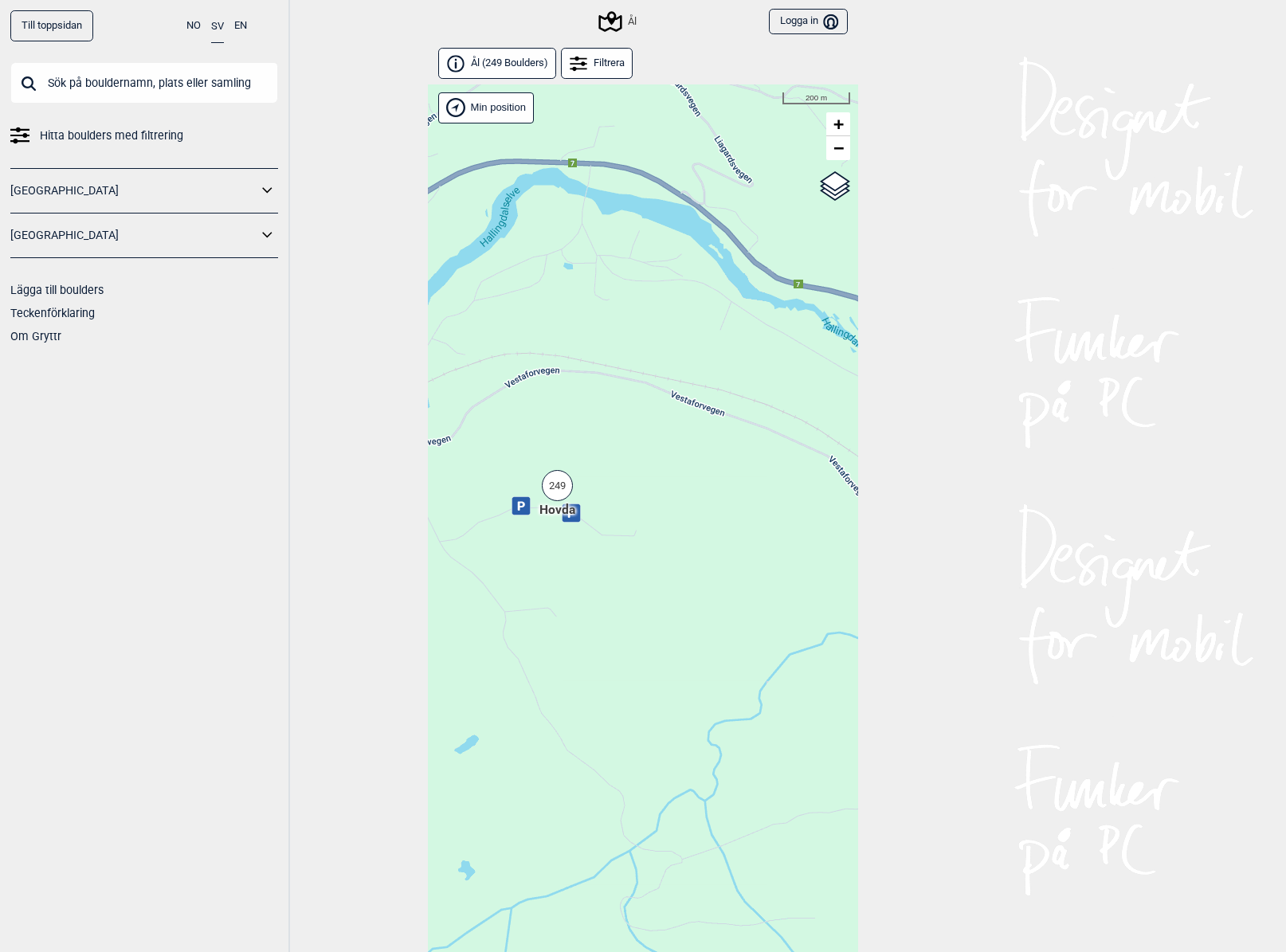
click at [540, 472] on div "Hallingdal Stange [GEOGRAPHIC_DATA] syd [GEOGRAPHIC_DATA] og omegn [GEOGRAPHIC_…" at bounding box center [643, 539] width 430 height 909
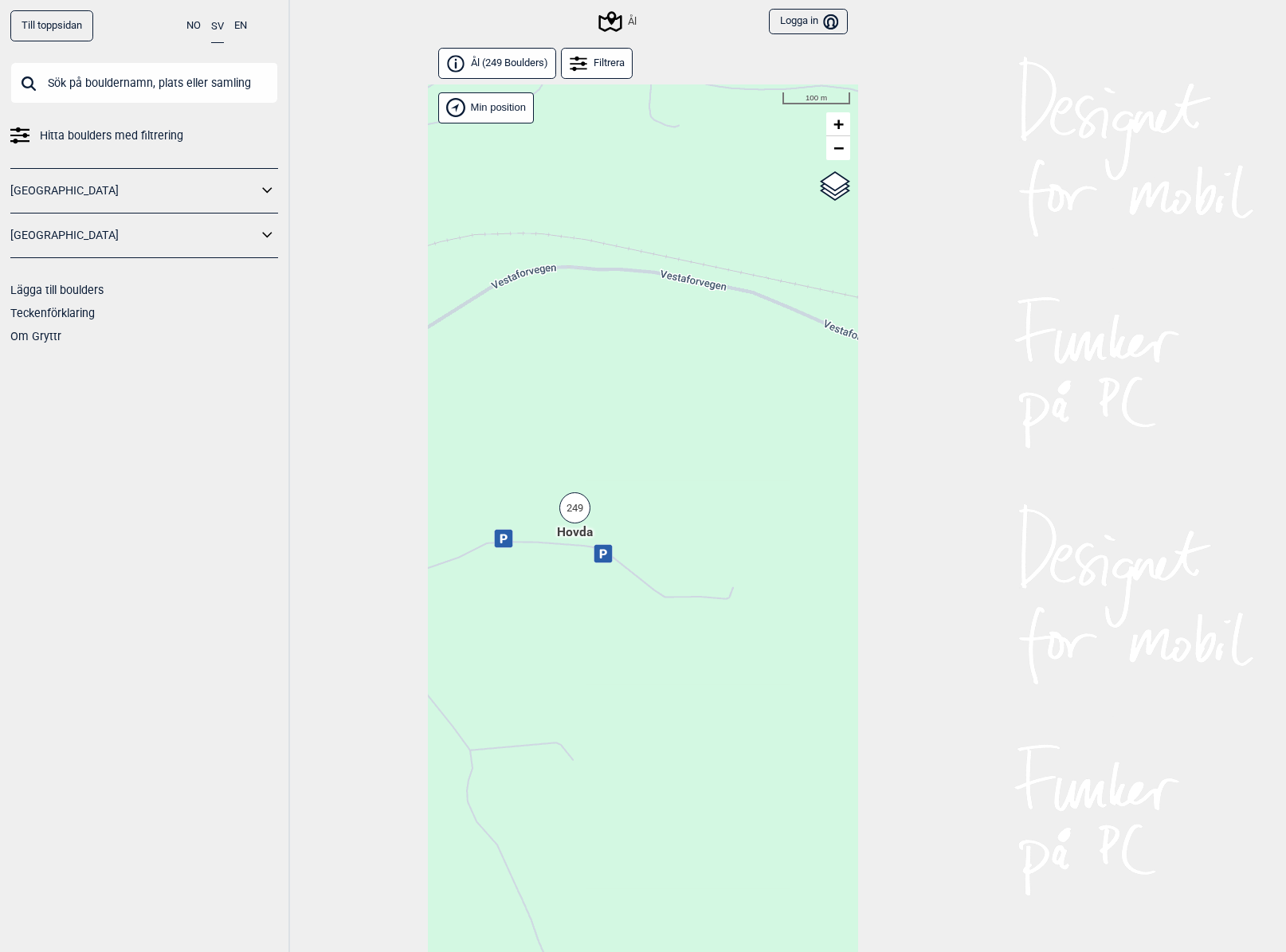
drag, startPoint x: 571, startPoint y: 487, endPoint x: 604, endPoint y: 480, distance: 33.7
click at [604, 480] on div "Hallingdal Stange [GEOGRAPHIC_DATA] syd [GEOGRAPHIC_DATA] og omegn [GEOGRAPHIC_…" at bounding box center [643, 539] width 430 height 909
click at [606, 504] on div "249" at bounding box center [608, 501] width 31 height 31
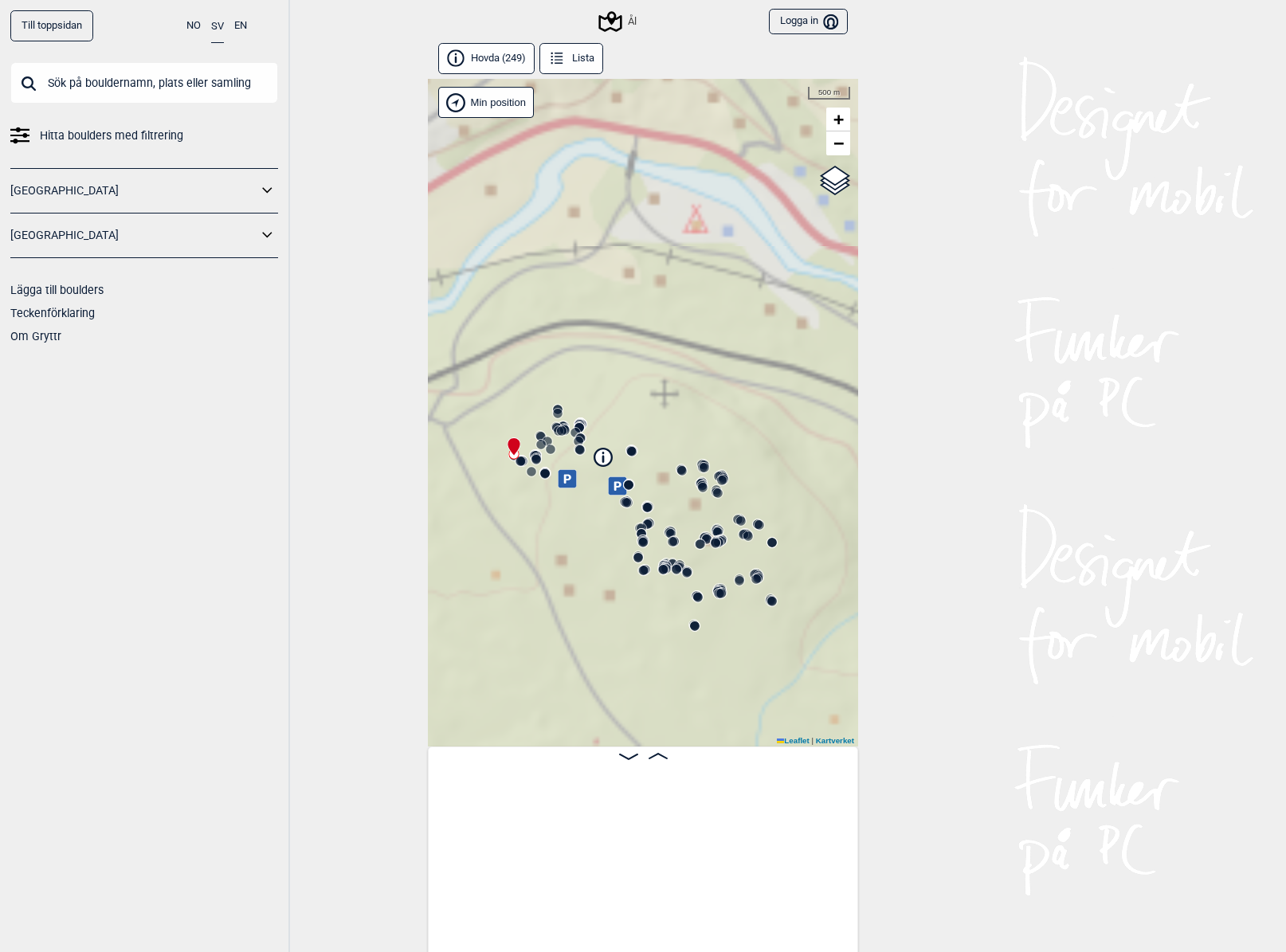
scroll to position [0, 125]
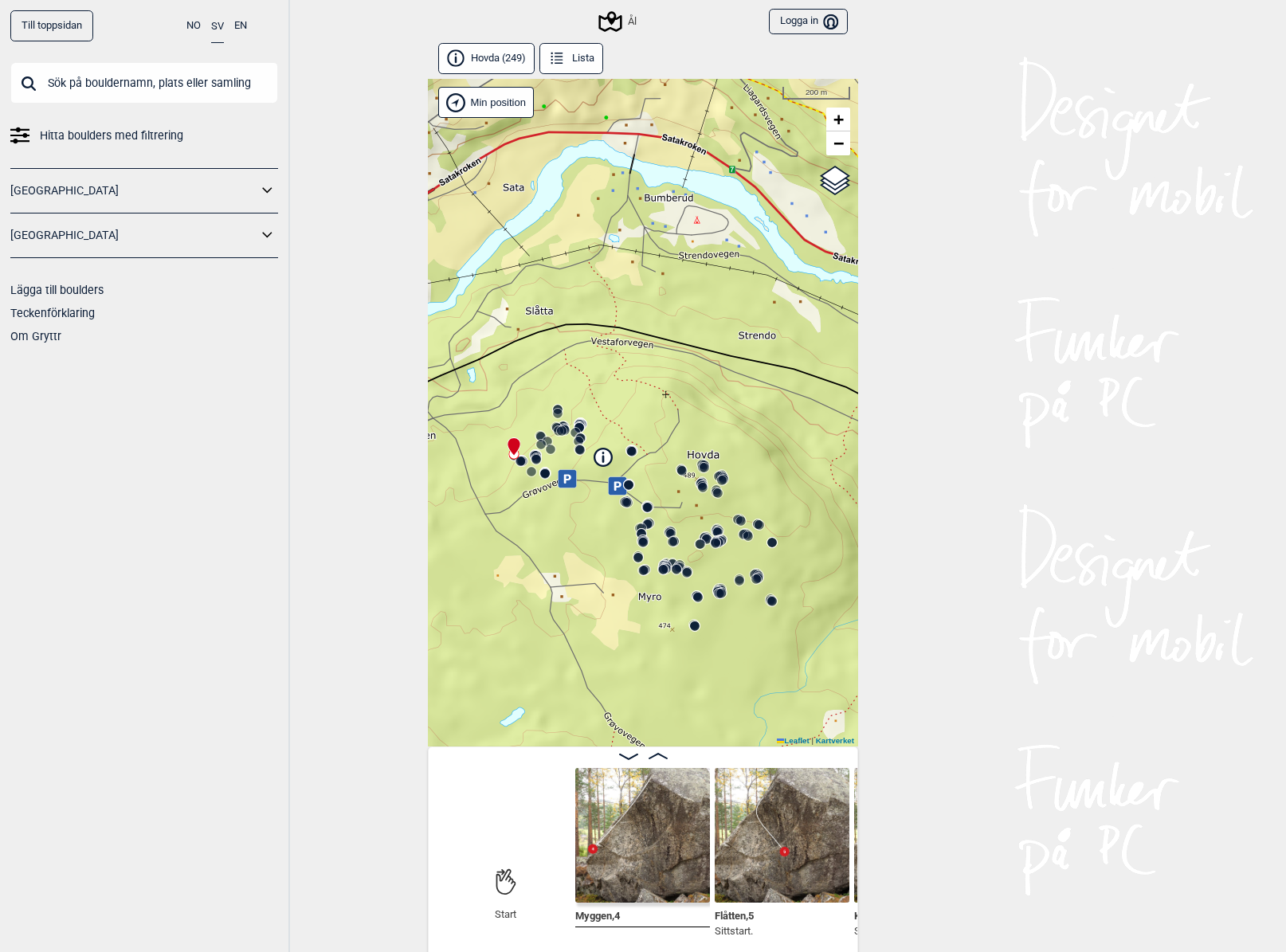
click at [597, 479] on div "Ål" at bounding box center [643, 413] width 430 height 668
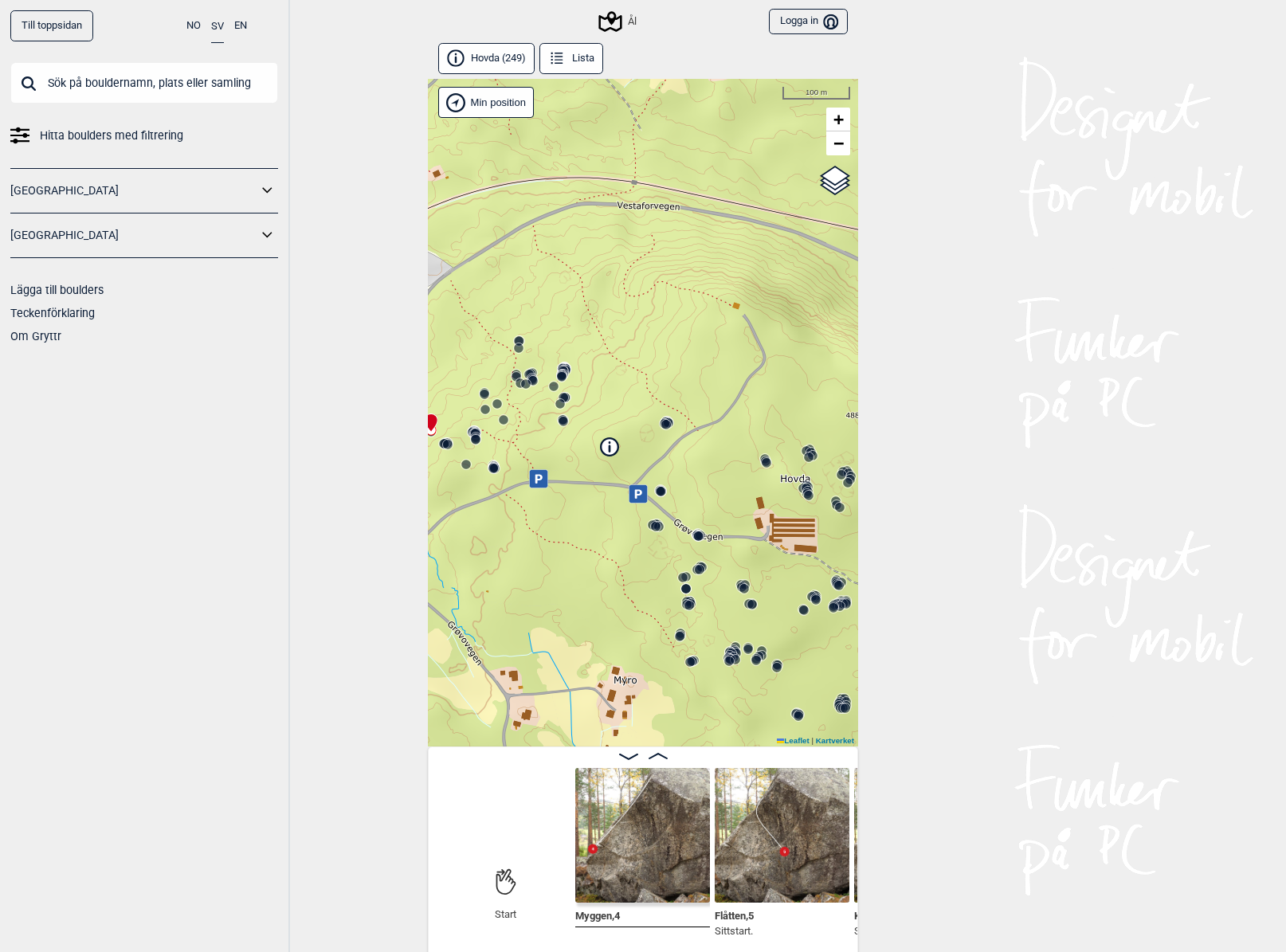
click at [613, 446] on icon at bounding box center [610, 446] width 18 height 18
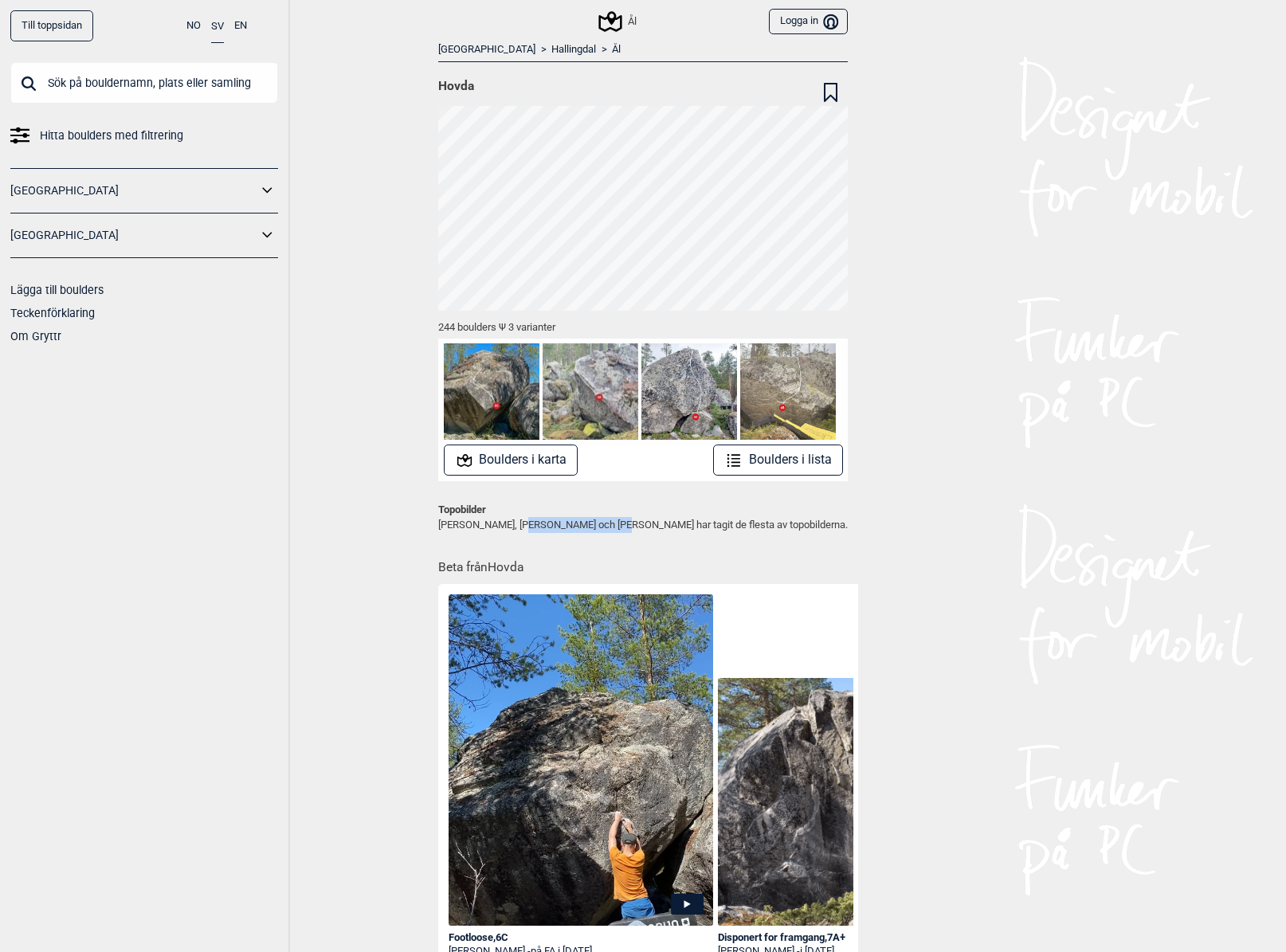
drag, startPoint x: 516, startPoint y: 524, endPoint x: 596, endPoint y: 523, distance: 80.0
click at [596, 523] on p "Topobilder [PERSON_NAME], [PERSON_NAME] och [PERSON_NAME] har tagit de flesta a…" at bounding box center [643, 517] width 410 height 31
copy p "[PERSON_NAME]"
drag, startPoint x: 620, startPoint y: 522, endPoint x: 708, endPoint y: 527, distance: 88.1
click at [708, 527] on p "Topobilder [PERSON_NAME], [PERSON_NAME] och [PERSON_NAME] har tagit de flesta a…" at bounding box center [643, 517] width 410 height 31
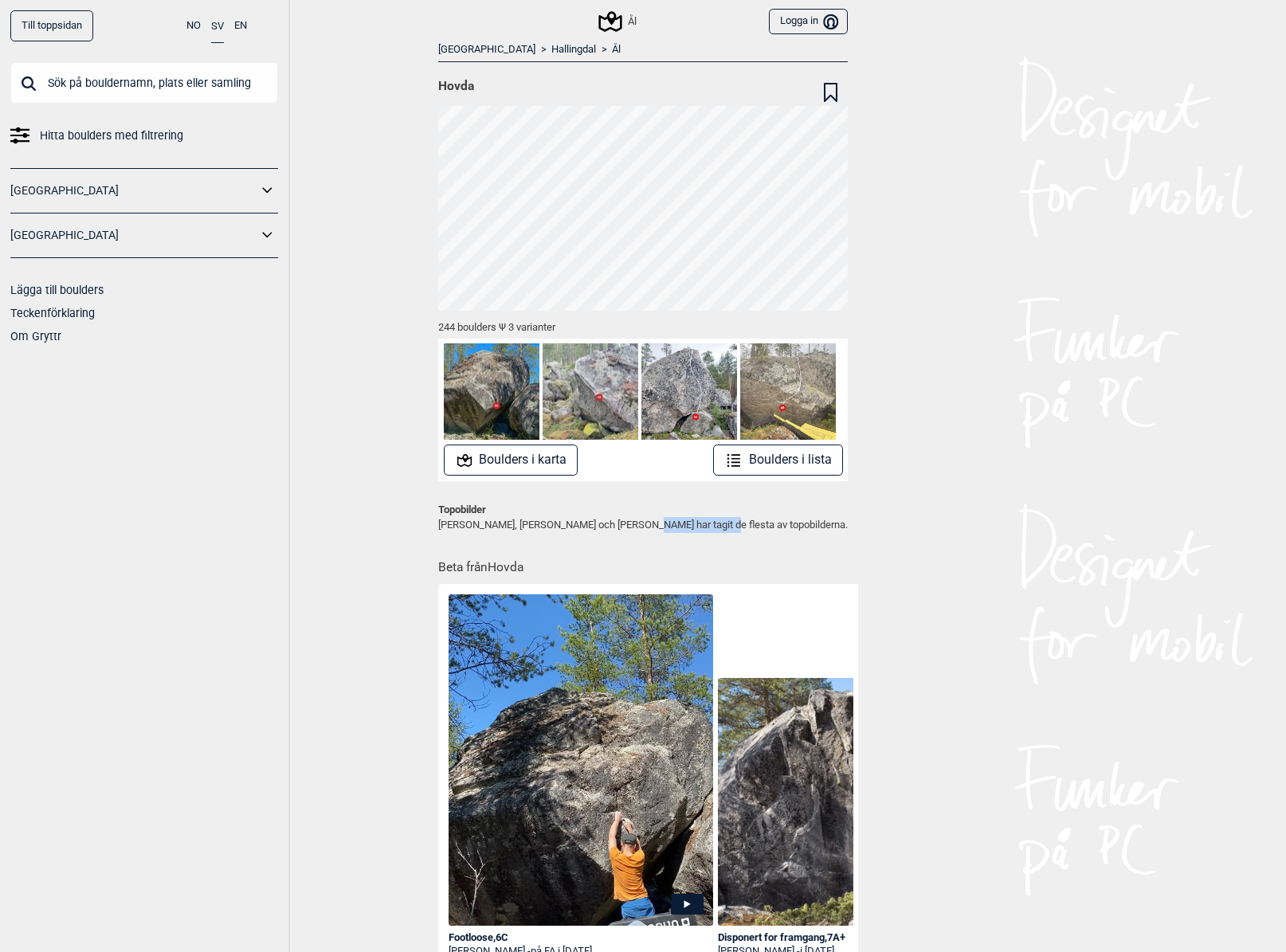
copy p "[PERSON_NAME]"
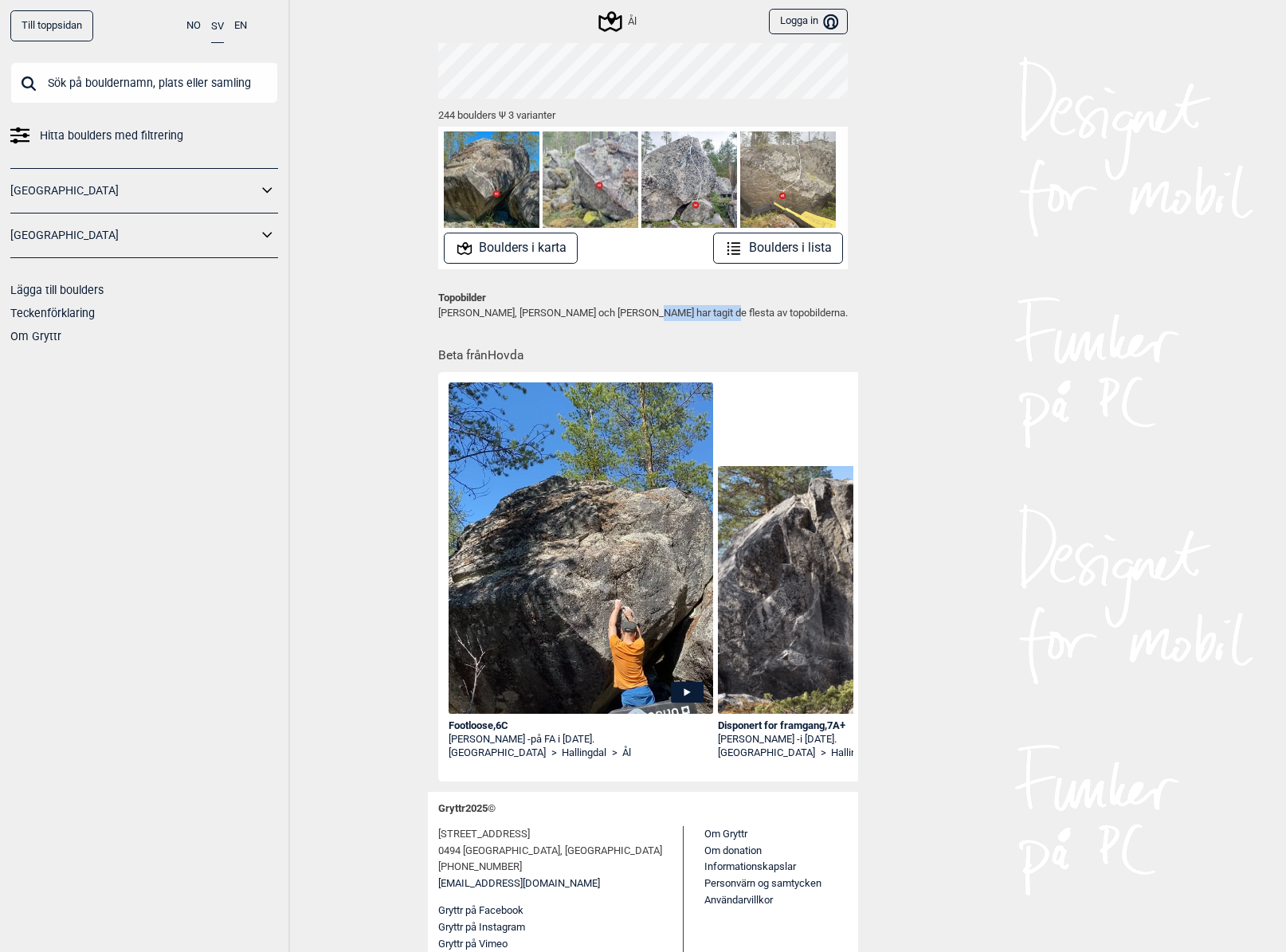
scroll to position [162, 0]
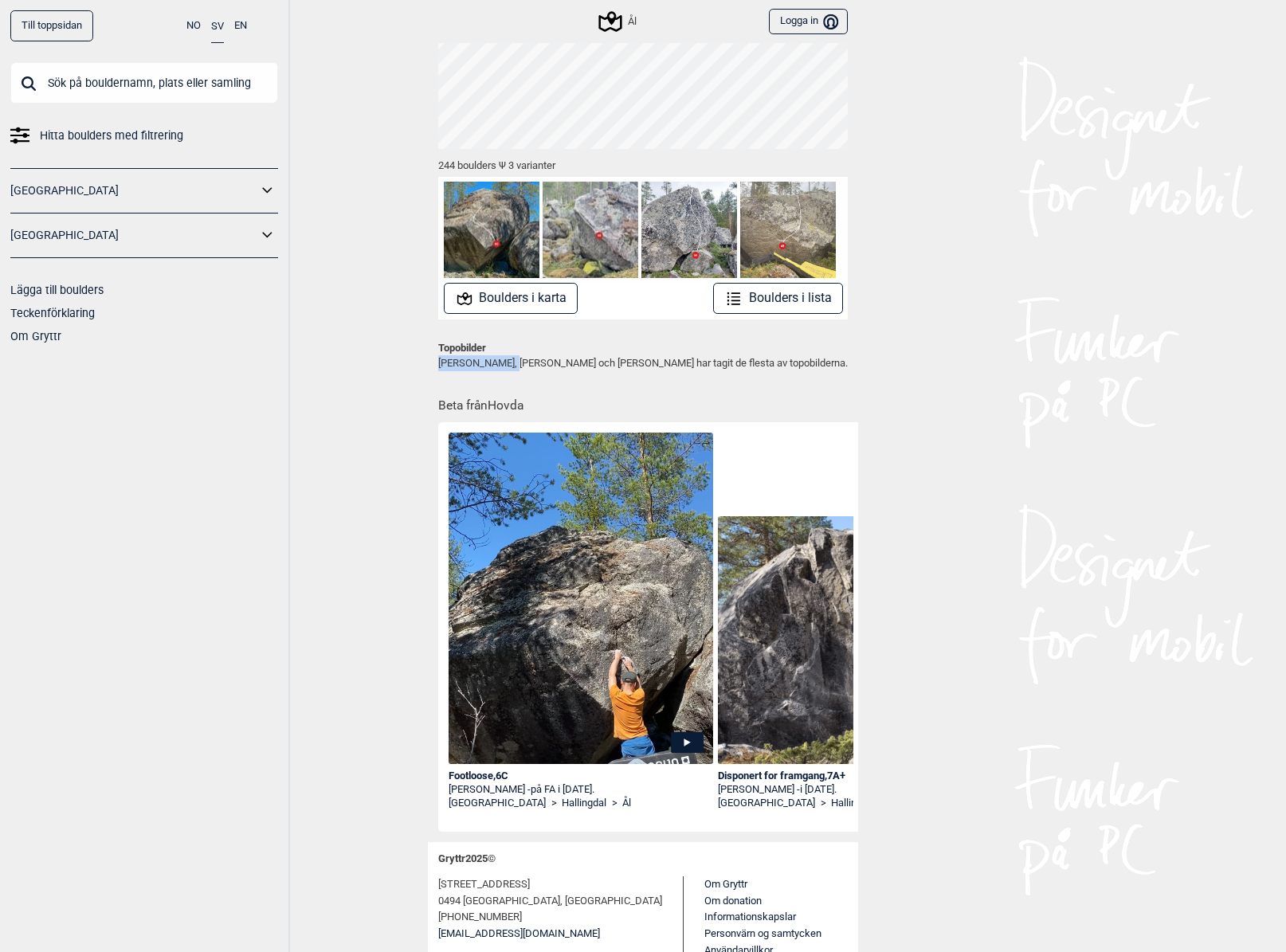
drag, startPoint x: 439, startPoint y: 361, endPoint x: 507, endPoint y: 361, distance: 68.0
click at [507, 361] on p "Topobilder [PERSON_NAME], [PERSON_NAME] och [PERSON_NAME] har tagit de flesta a…" at bounding box center [643, 355] width 410 height 31
copy p "[PERSON_NAME]"
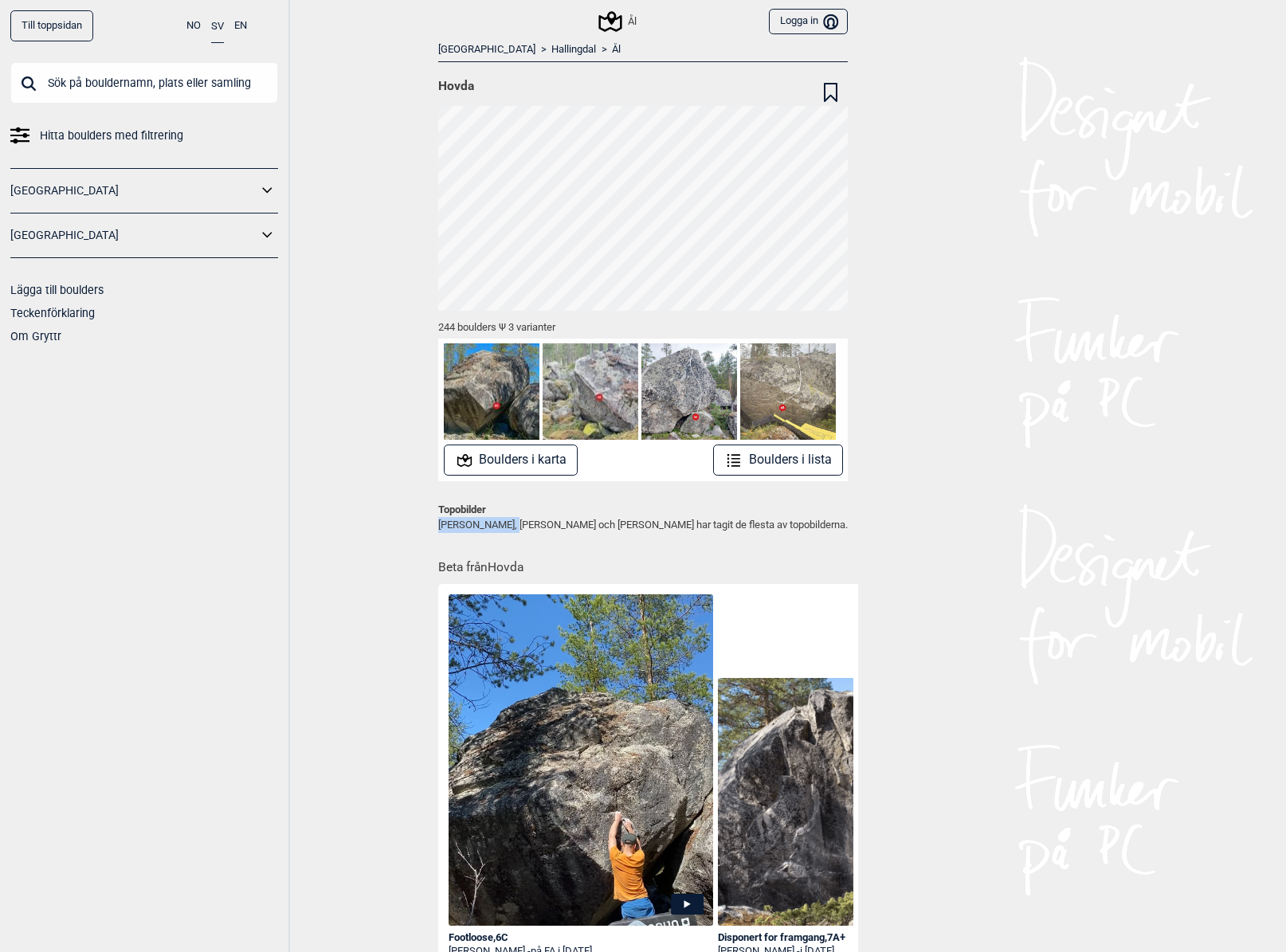
click at [612, 50] on link "Ål" at bounding box center [616, 49] width 9 height 14
